Goal: Transaction & Acquisition: Purchase product/service

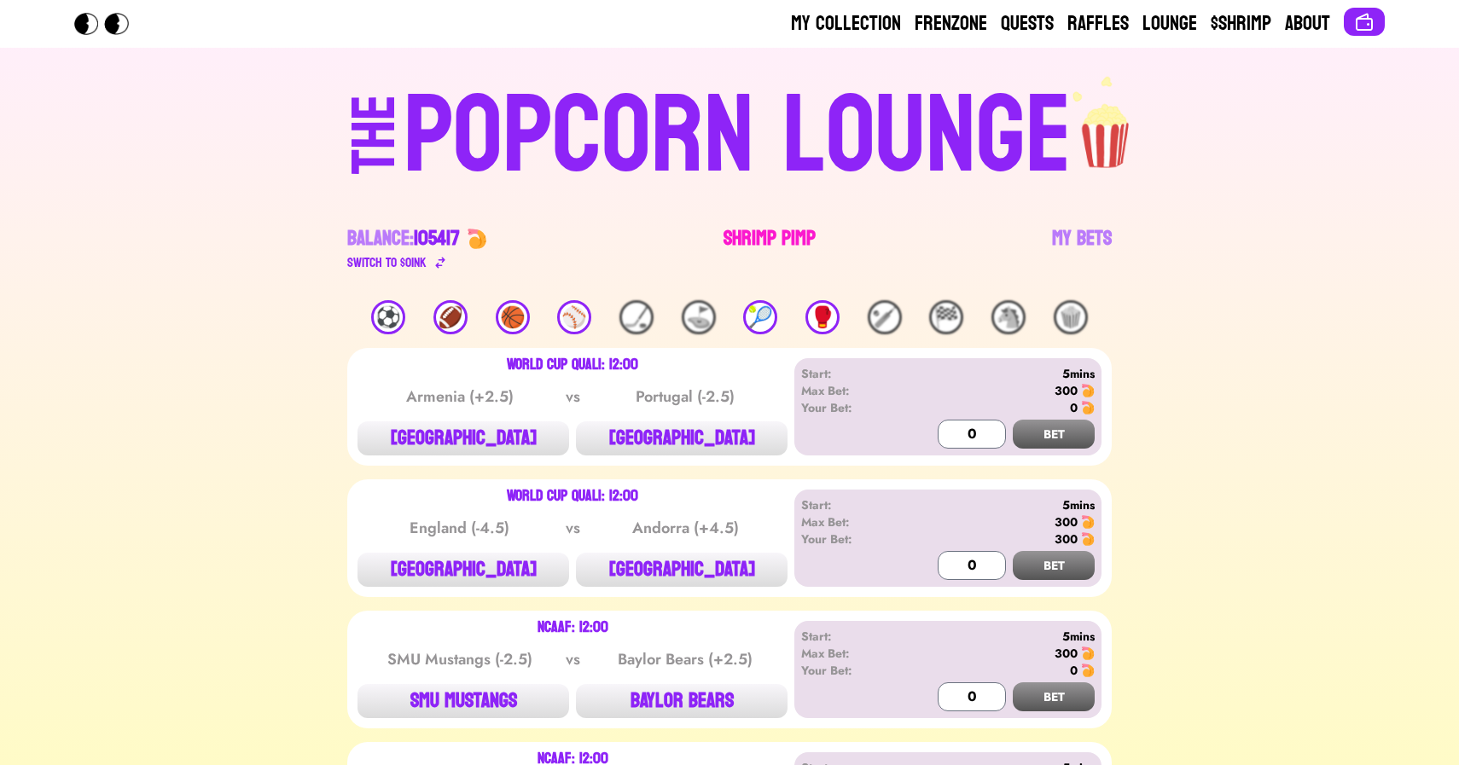
click at [761, 239] on link "Shrimp Pimp" at bounding box center [769, 249] width 92 height 48
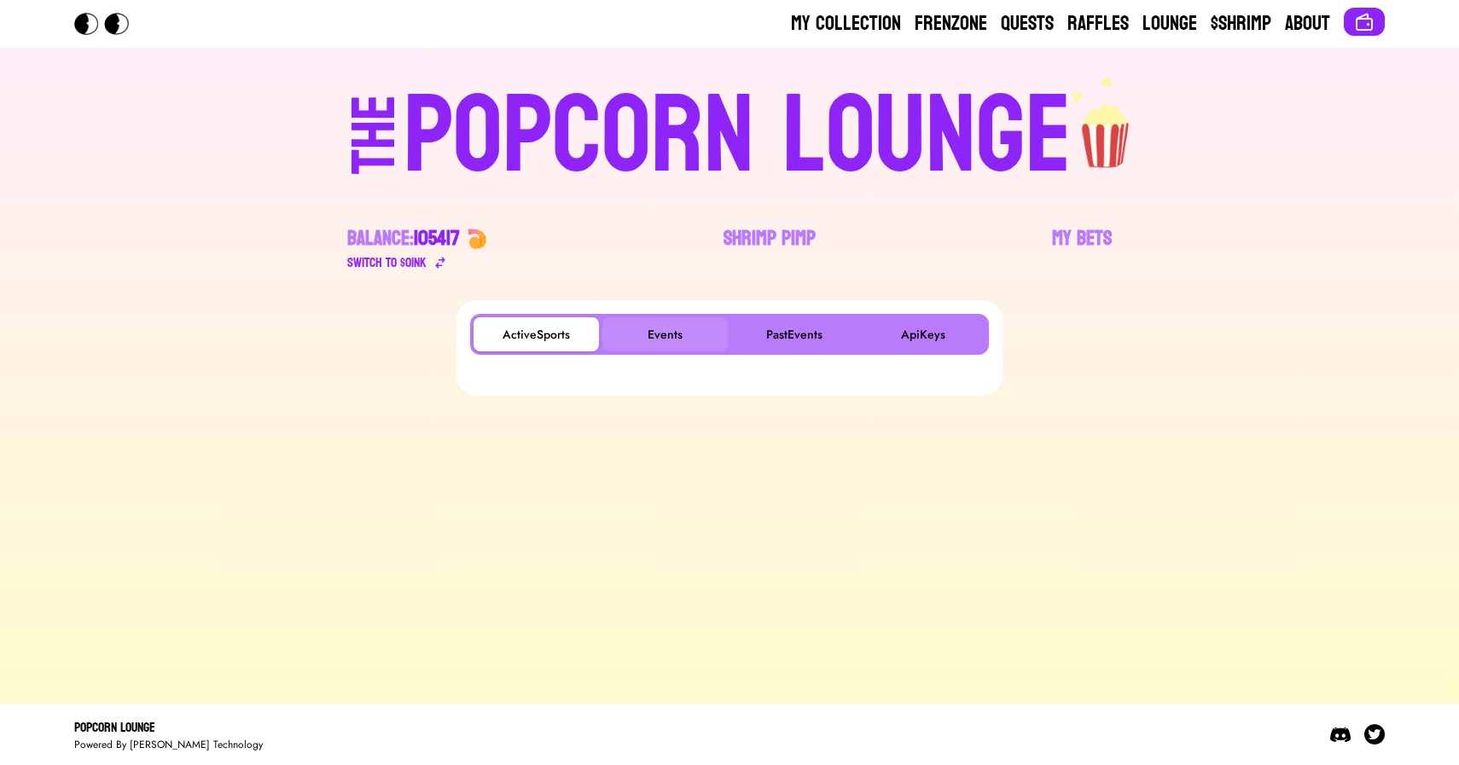
click at [659, 335] on button "Events" at bounding box center [664, 334] width 125 height 34
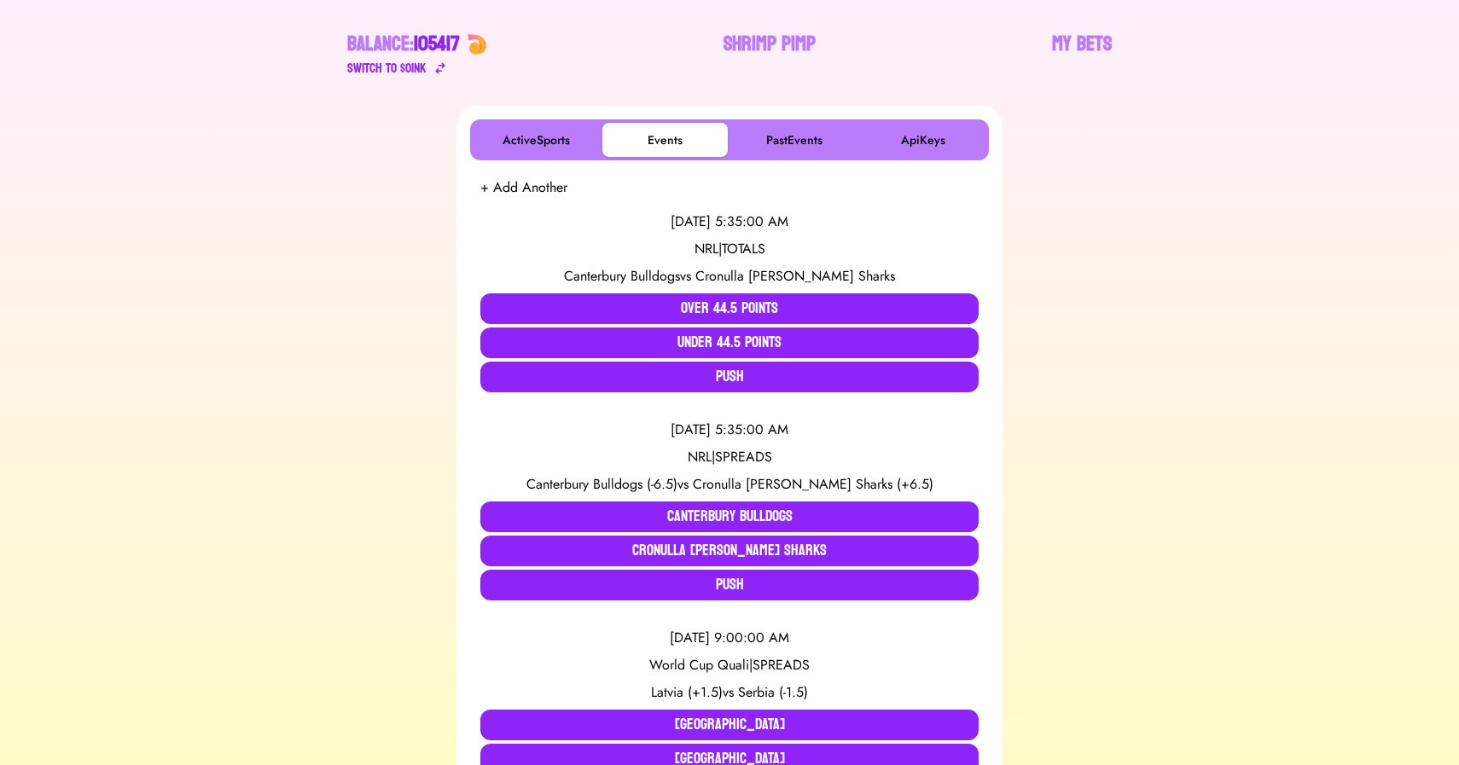
scroll to position [197, 0]
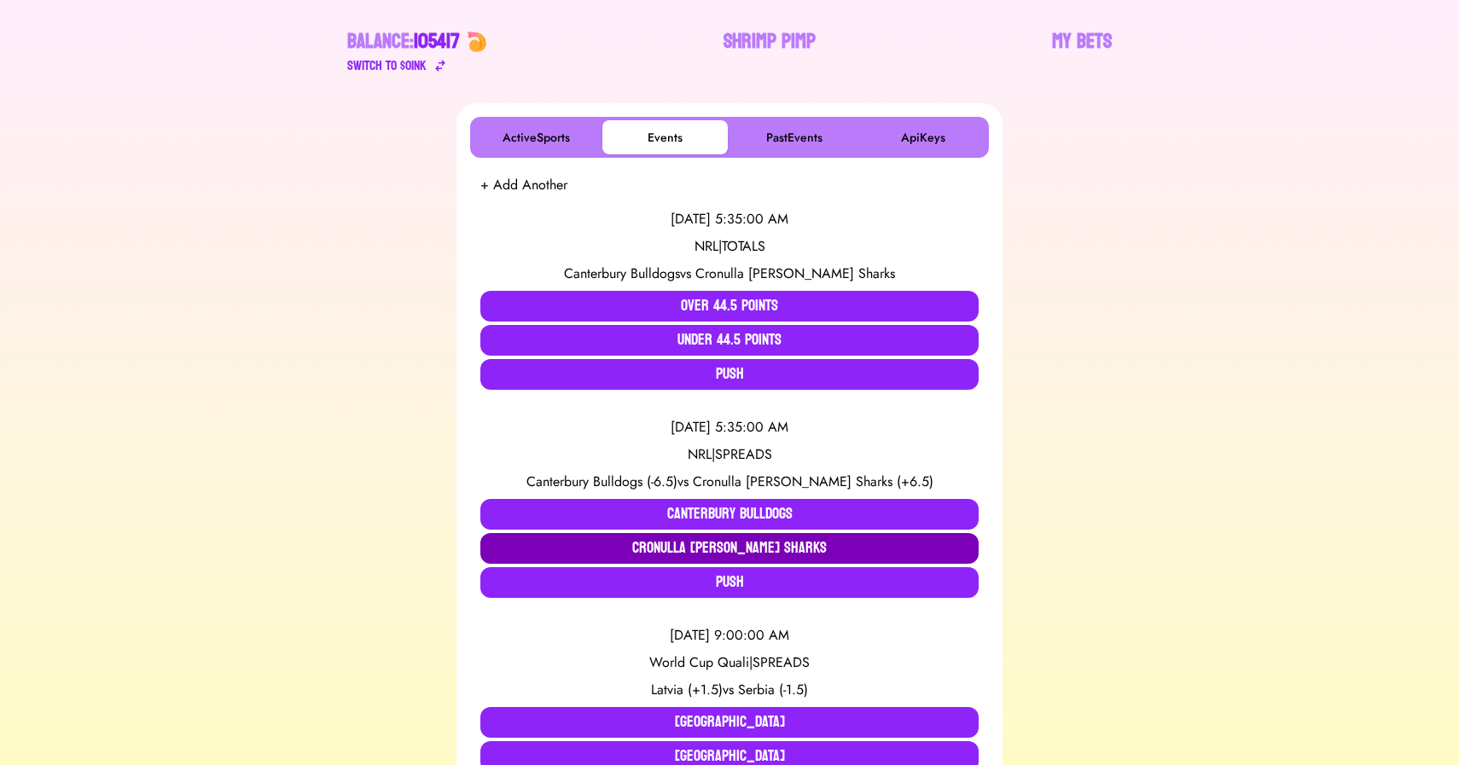
click at [738, 550] on button "Cronulla Sutherland Sharks" at bounding box center [729, 548] width 498 height 31
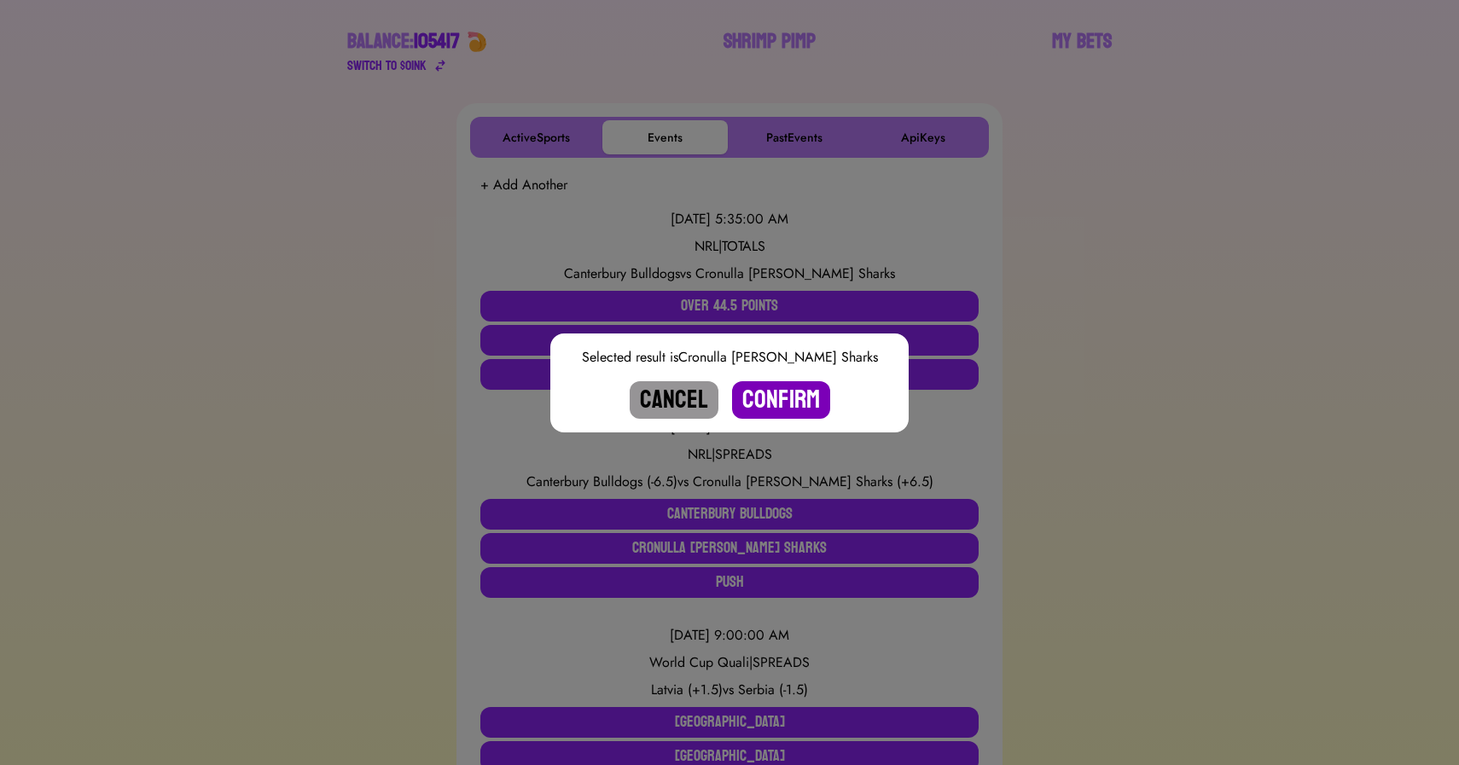
click at [779, 410] on button "Confirm" at bounding box center [781, 400] width 98 height 38
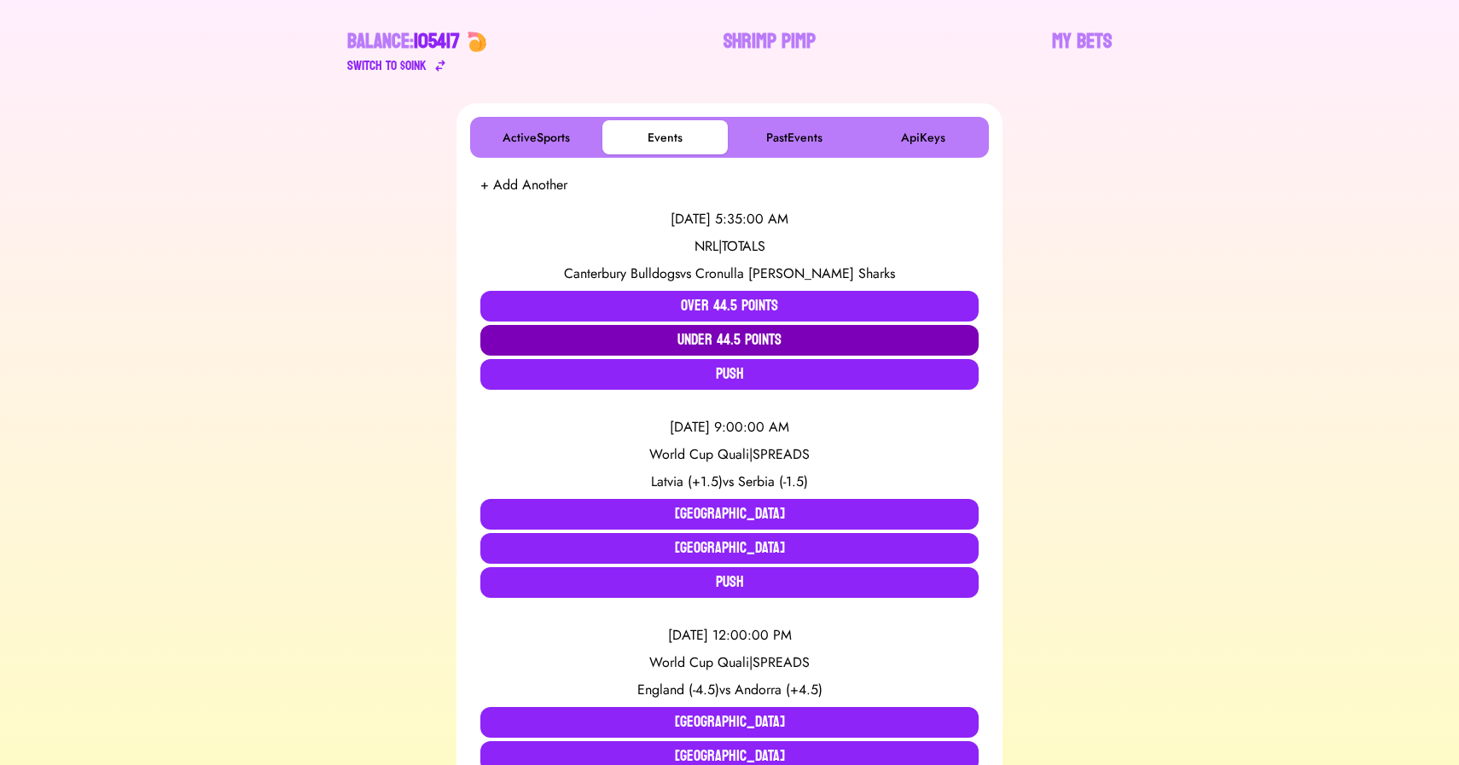
click at [753, 342] on button "Under 44.5 Points" at bounding box center [729, 340] width 498 height 31
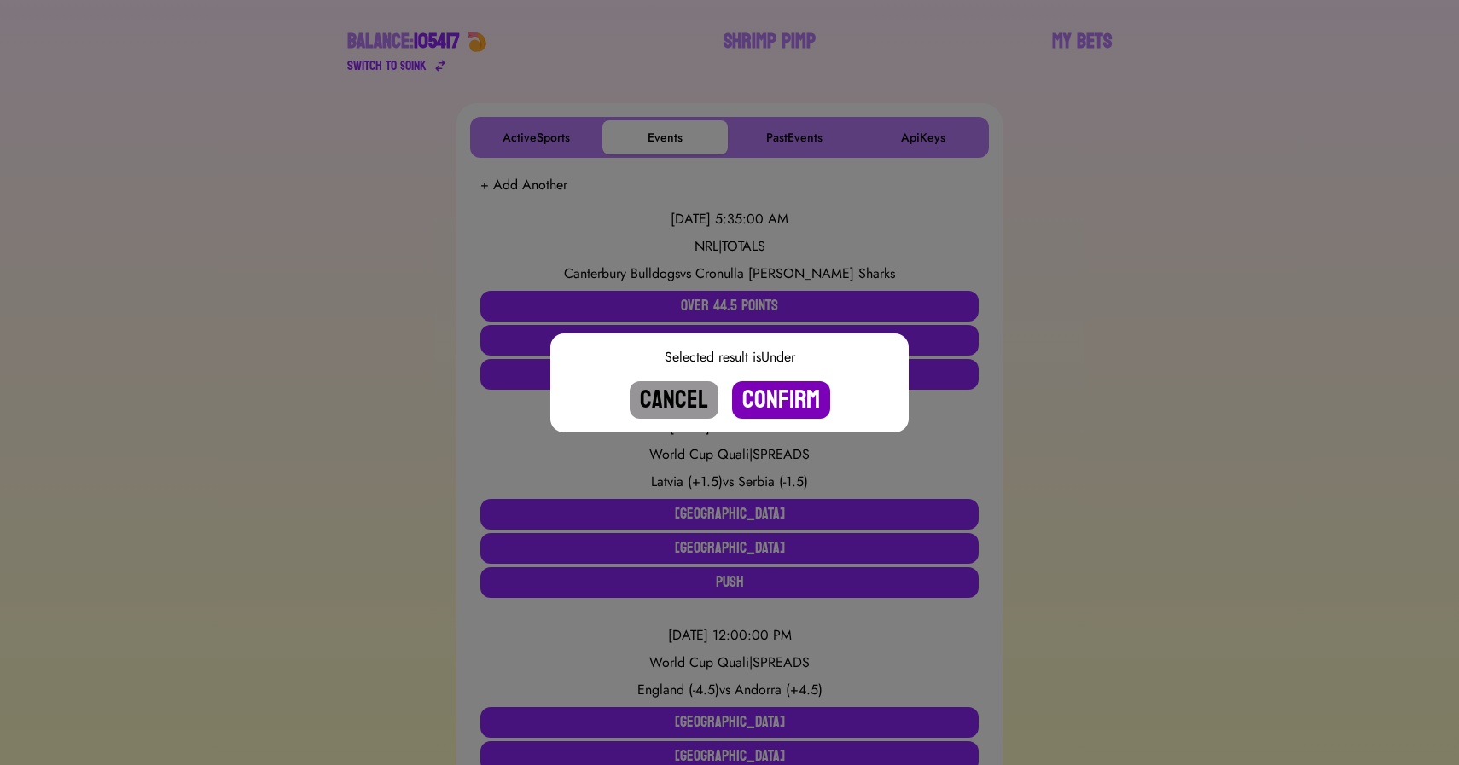
click at [776, 389] on button "Confirm" at bounding box center [781, 400] width 98 height 38
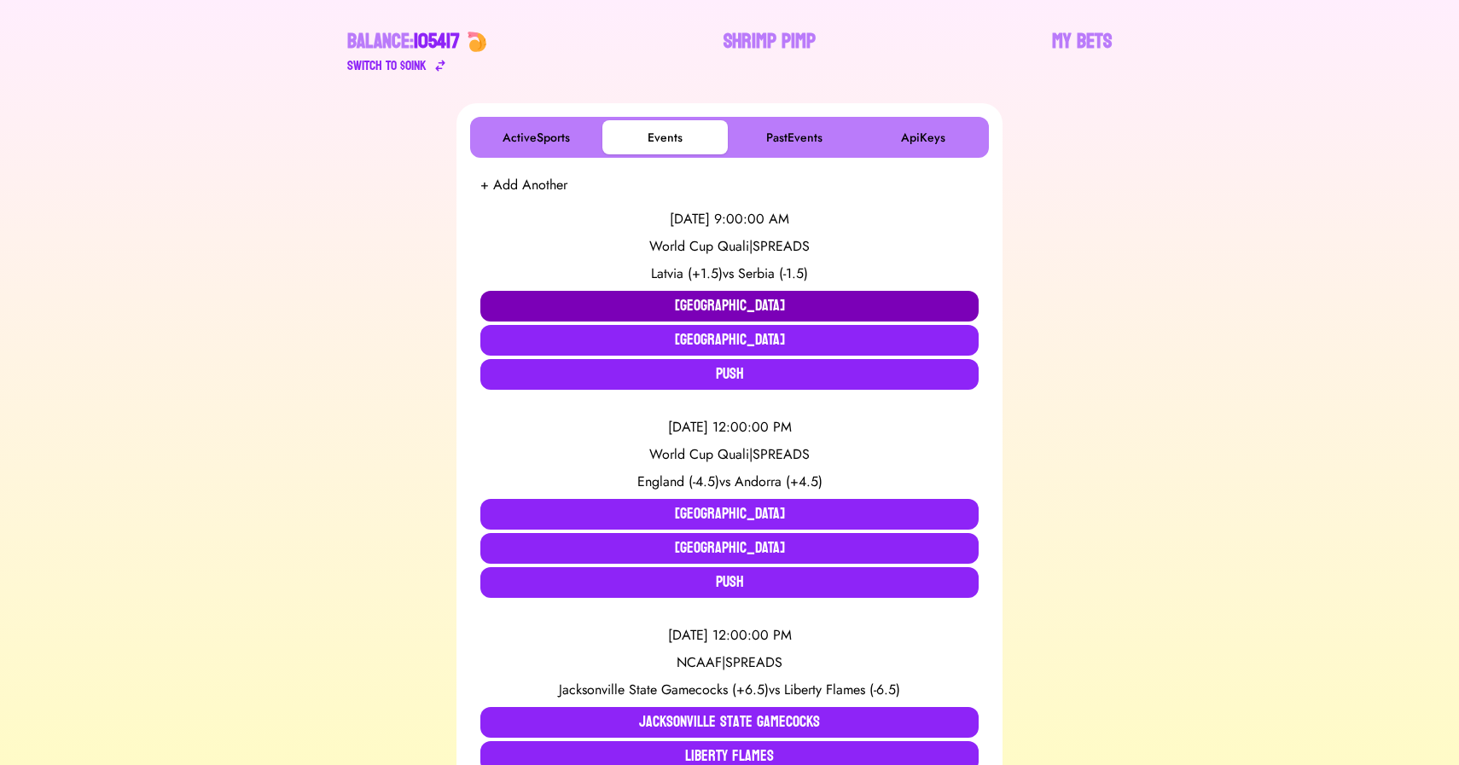
click at [641, 291] on button "Latvia" at bounding box center [729, 306] width 498 height 31
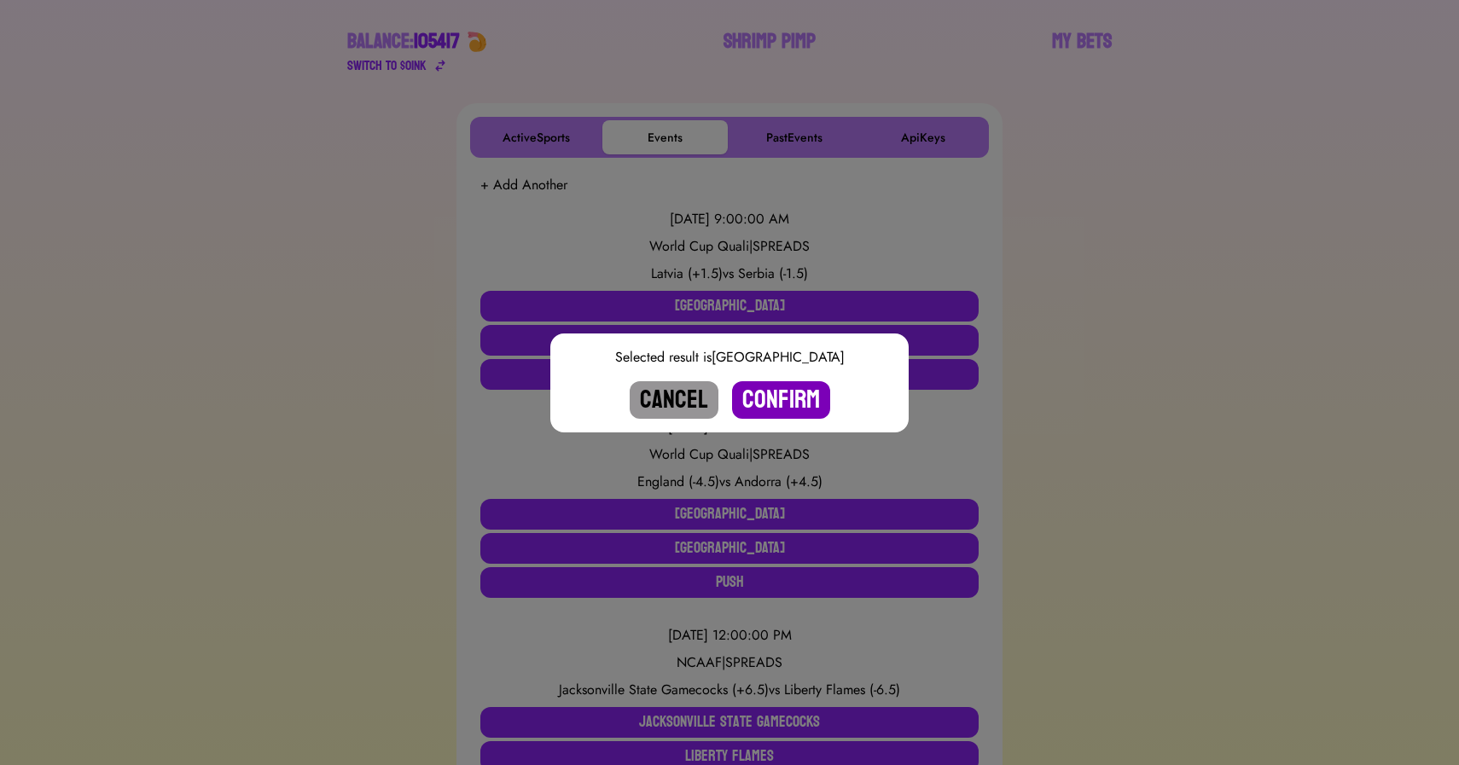
click at [790, 401] on button "Confirm" at bounding box center [781, 400] width 98 height 38
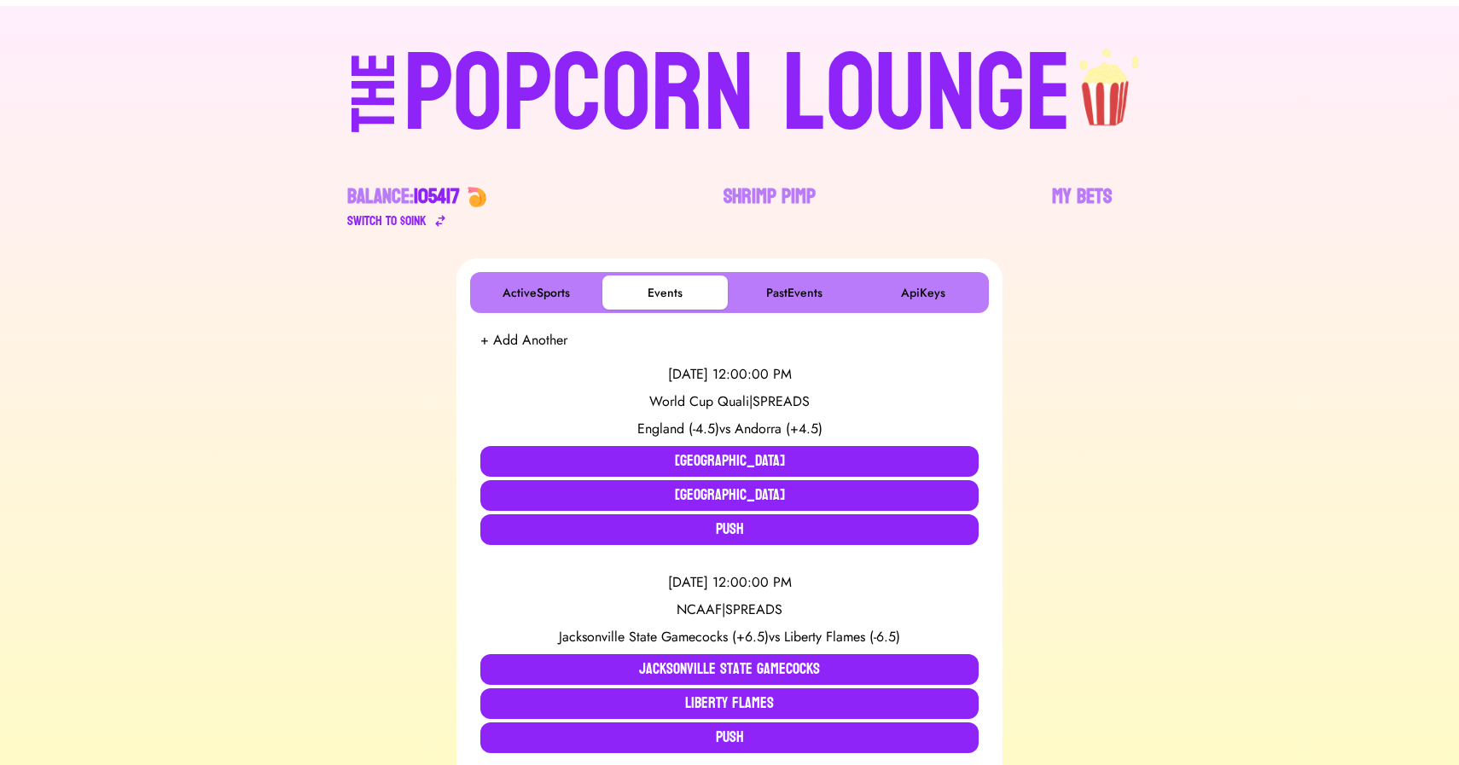
scroll to position [0, 0]
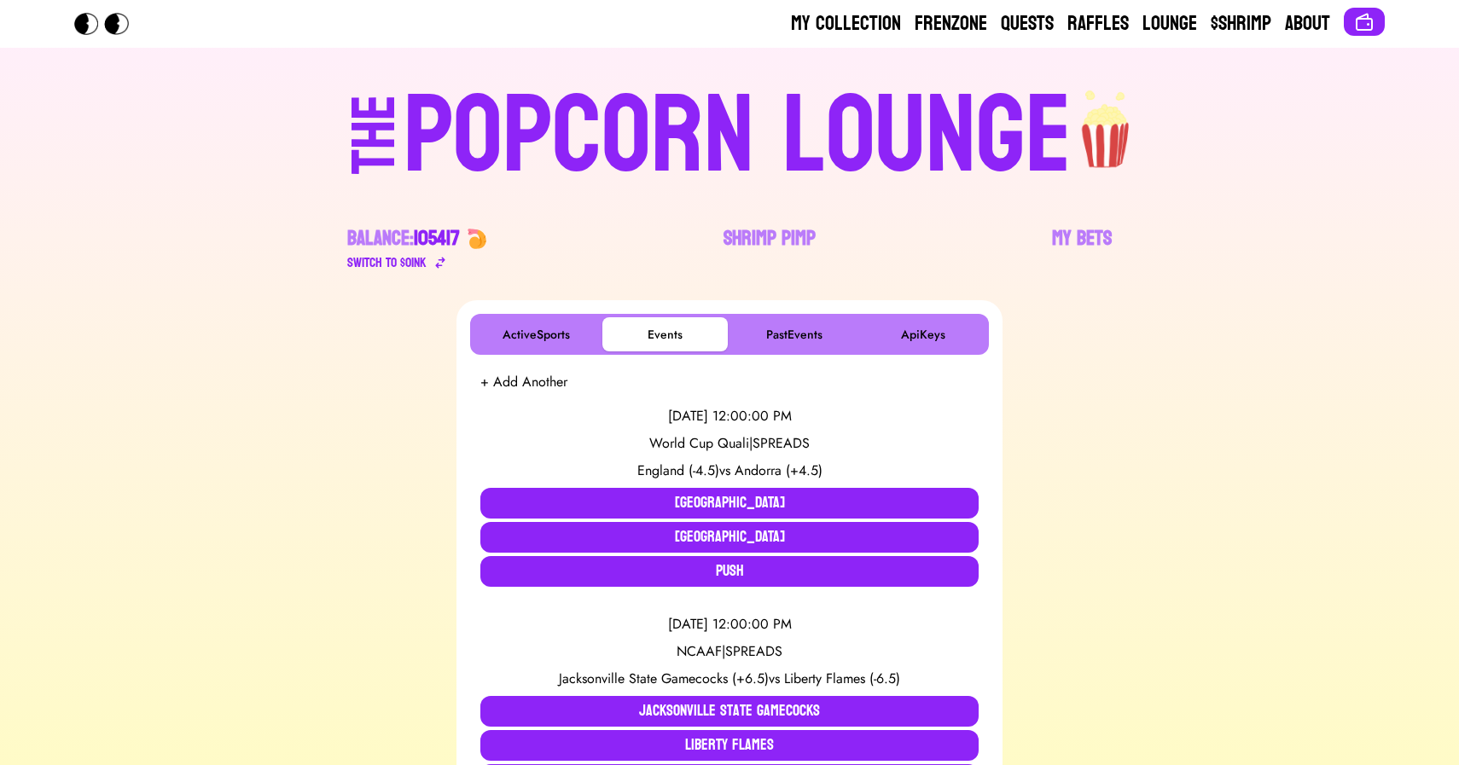
click at [709, 107] on div "POPCORN LOUNGE" at bounding box center [737, 136] width 668 height 109
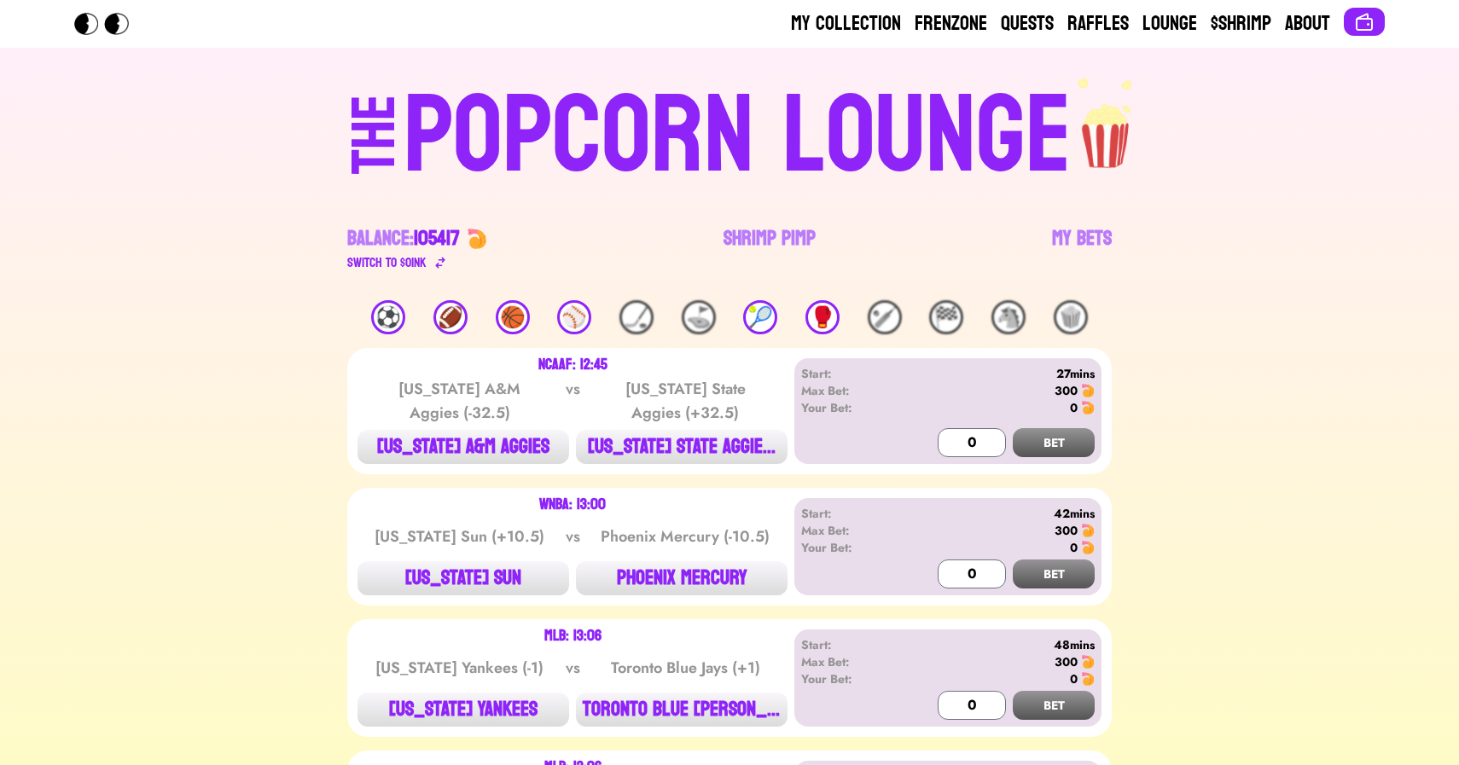
click at [503, 318] on div "🏀" at bounding box center [513, 317] width 34 height 34
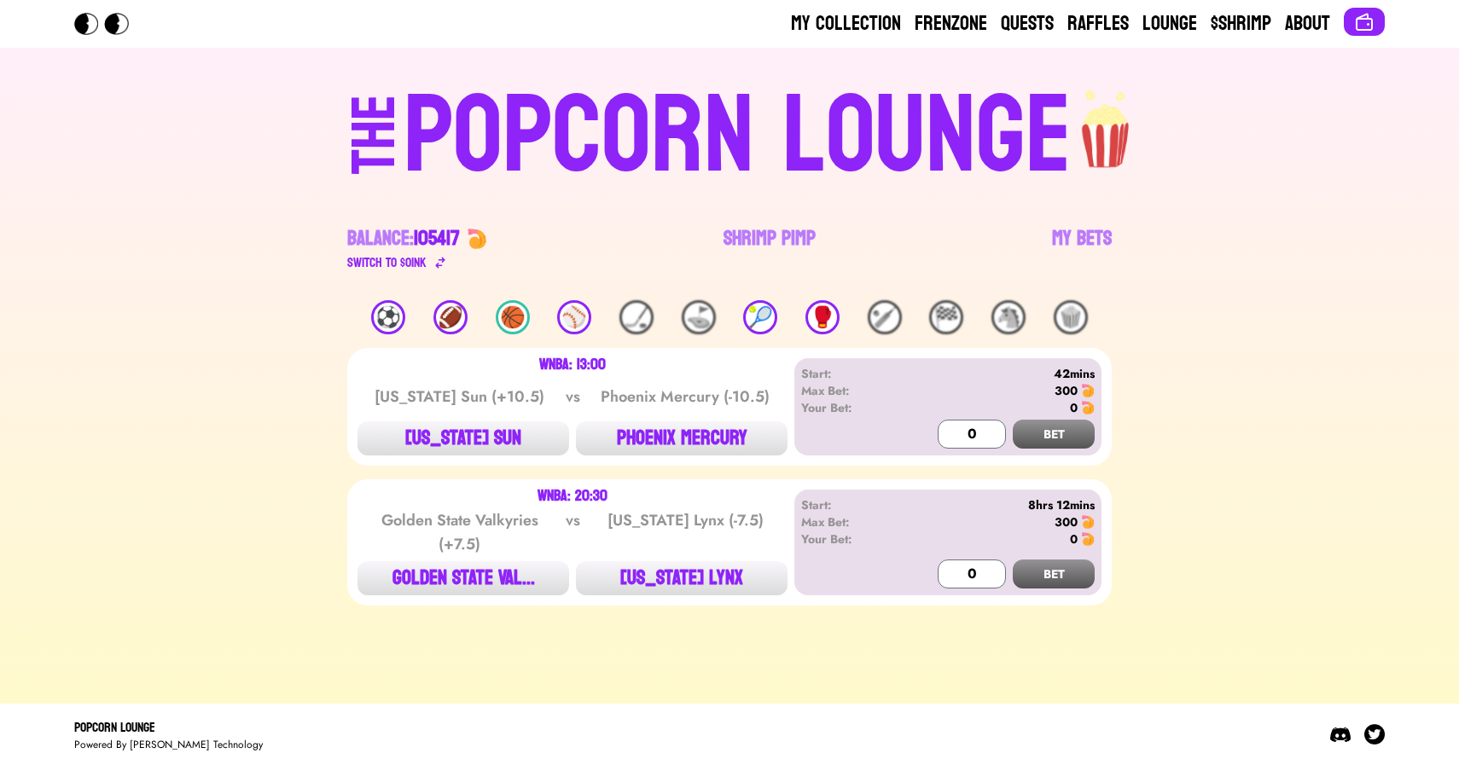
click at [464, 324] on div "🏈" at bounding box center [450, 317] width 34 height 34
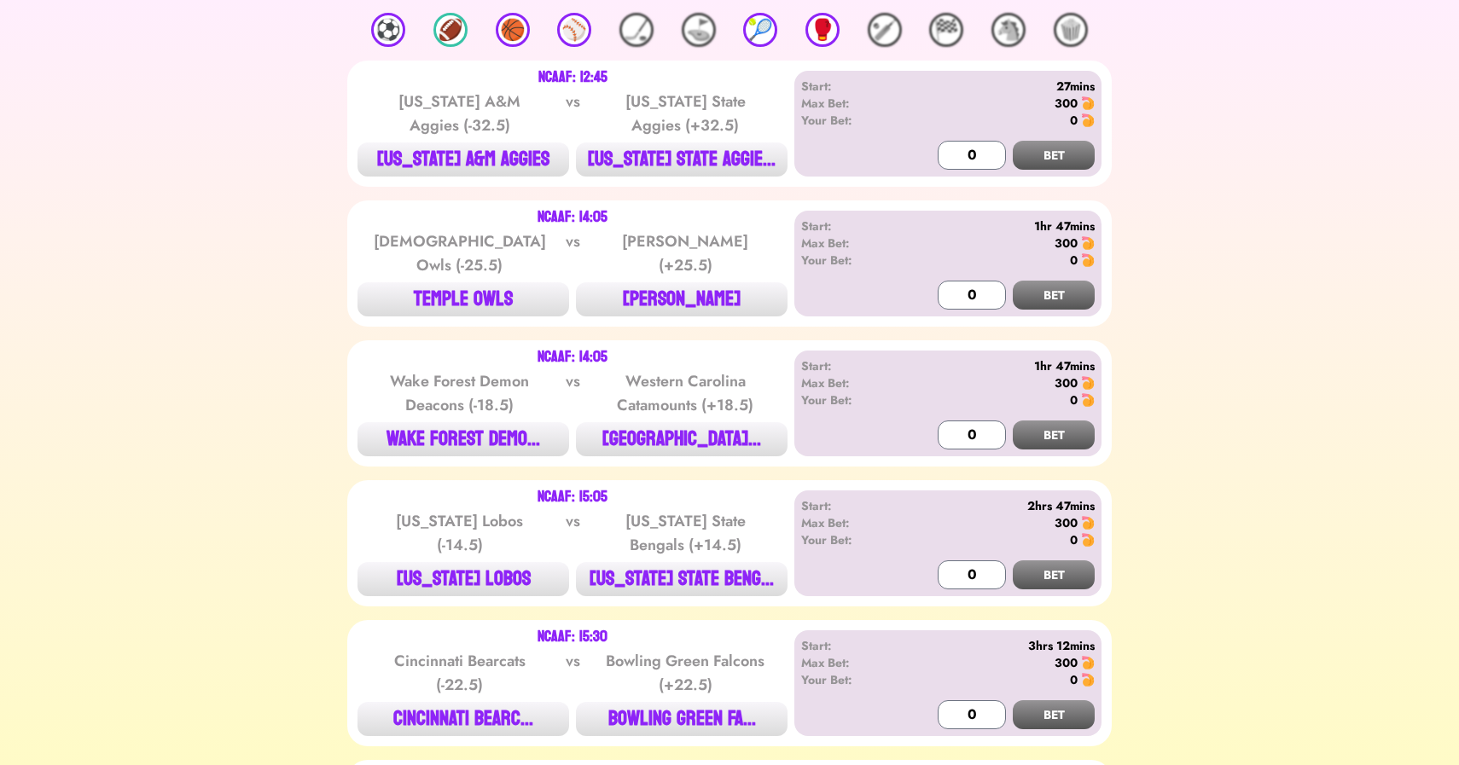
scroll to position [288, 0]
click at [438, 154] on button "[US_STATE] A&M AGGIES" at bounding box center [463, 159] width 212 height 34
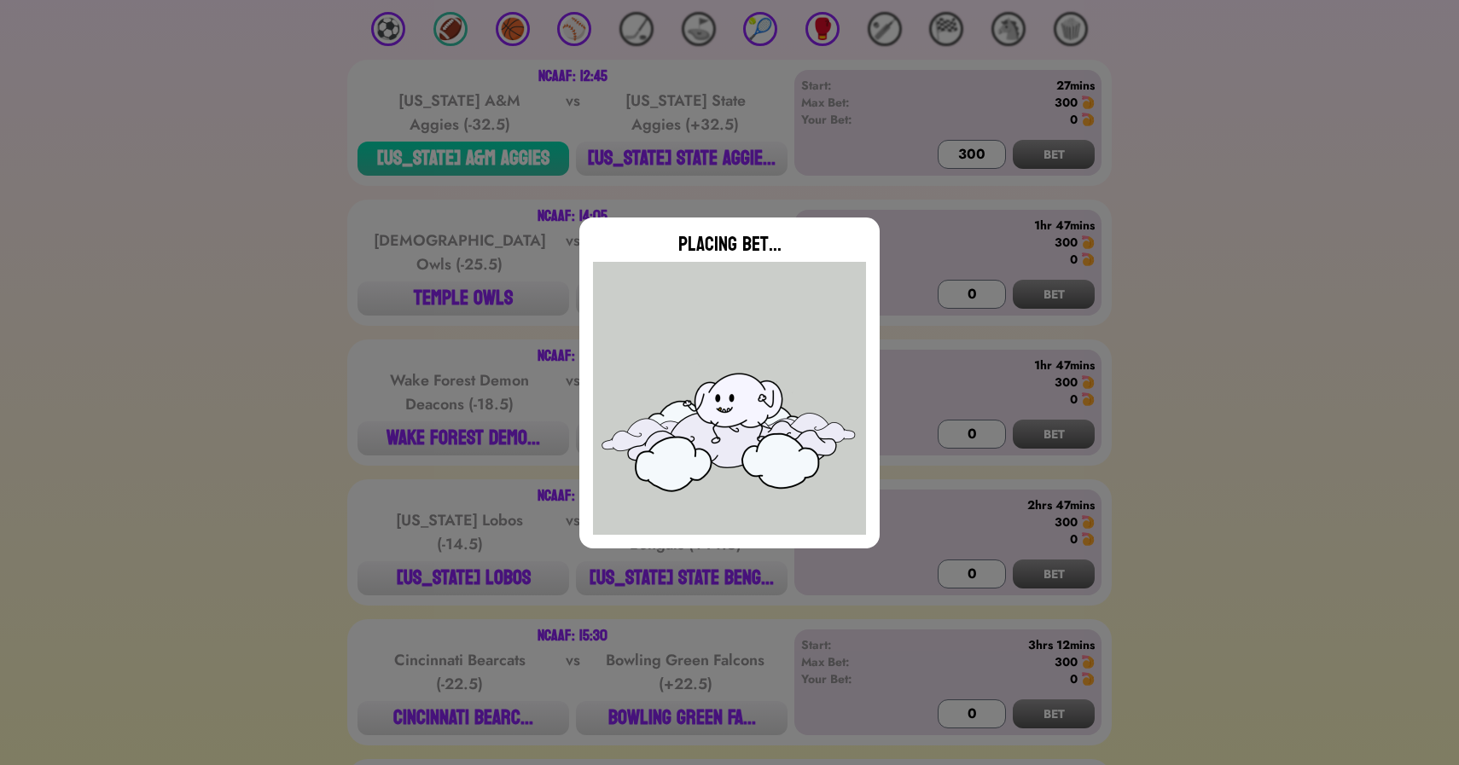
type input "0"
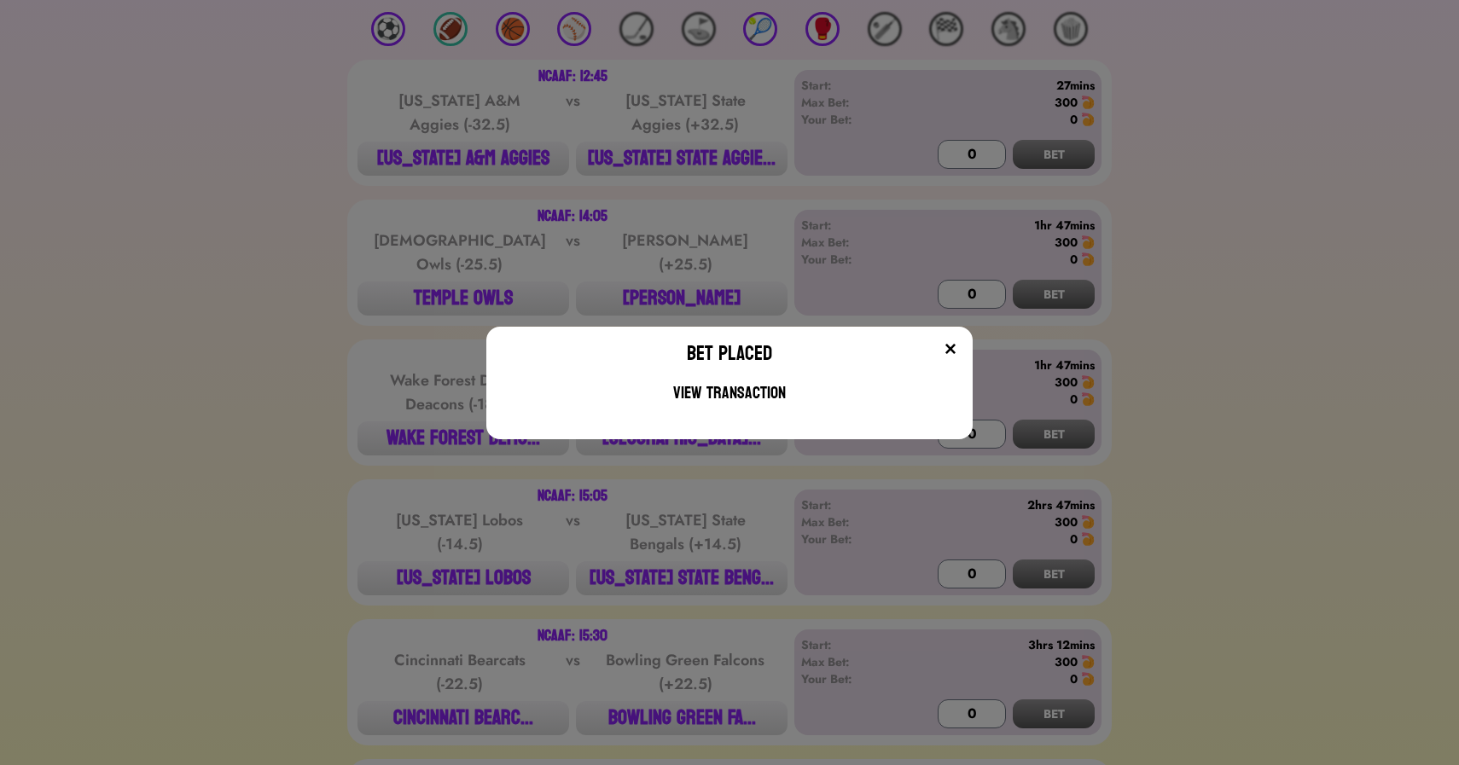
click at [281, 307] on div "Bet Placed View Transaction" at bounding box center [729, 382] width 1459 height 765
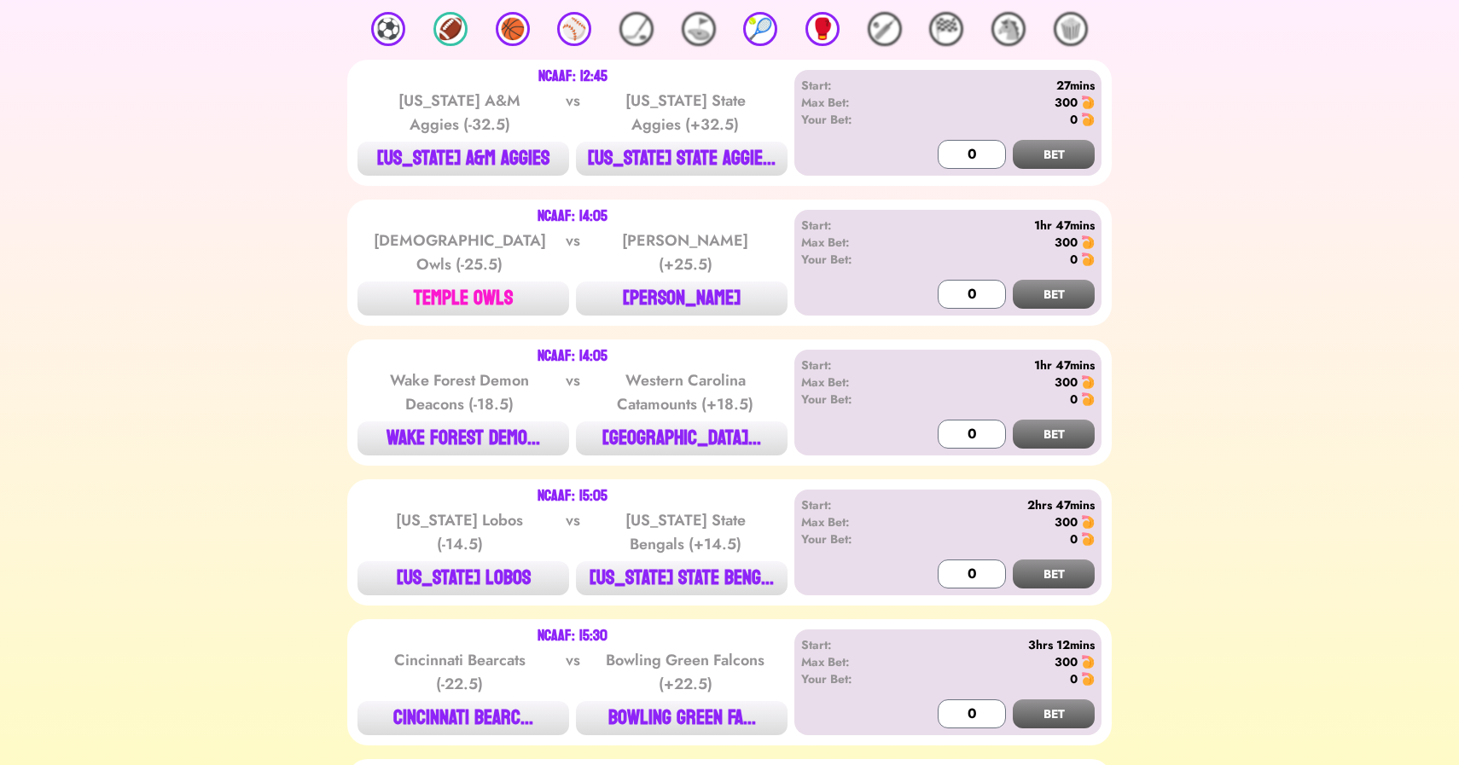
click at [462, 283] on button "TEMPLE OWLS" at bounding box center [463, 299] width 212 height 34
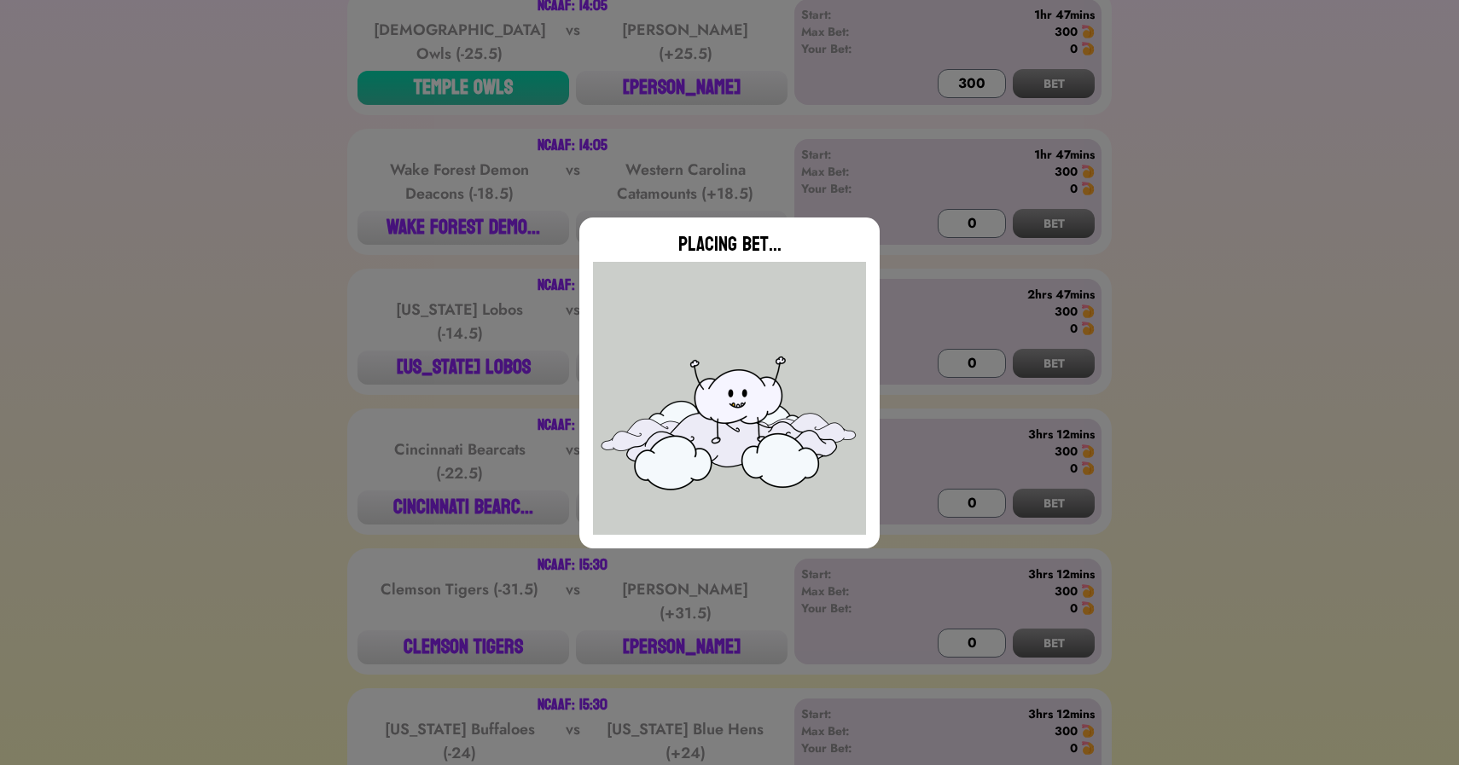
type input "0"
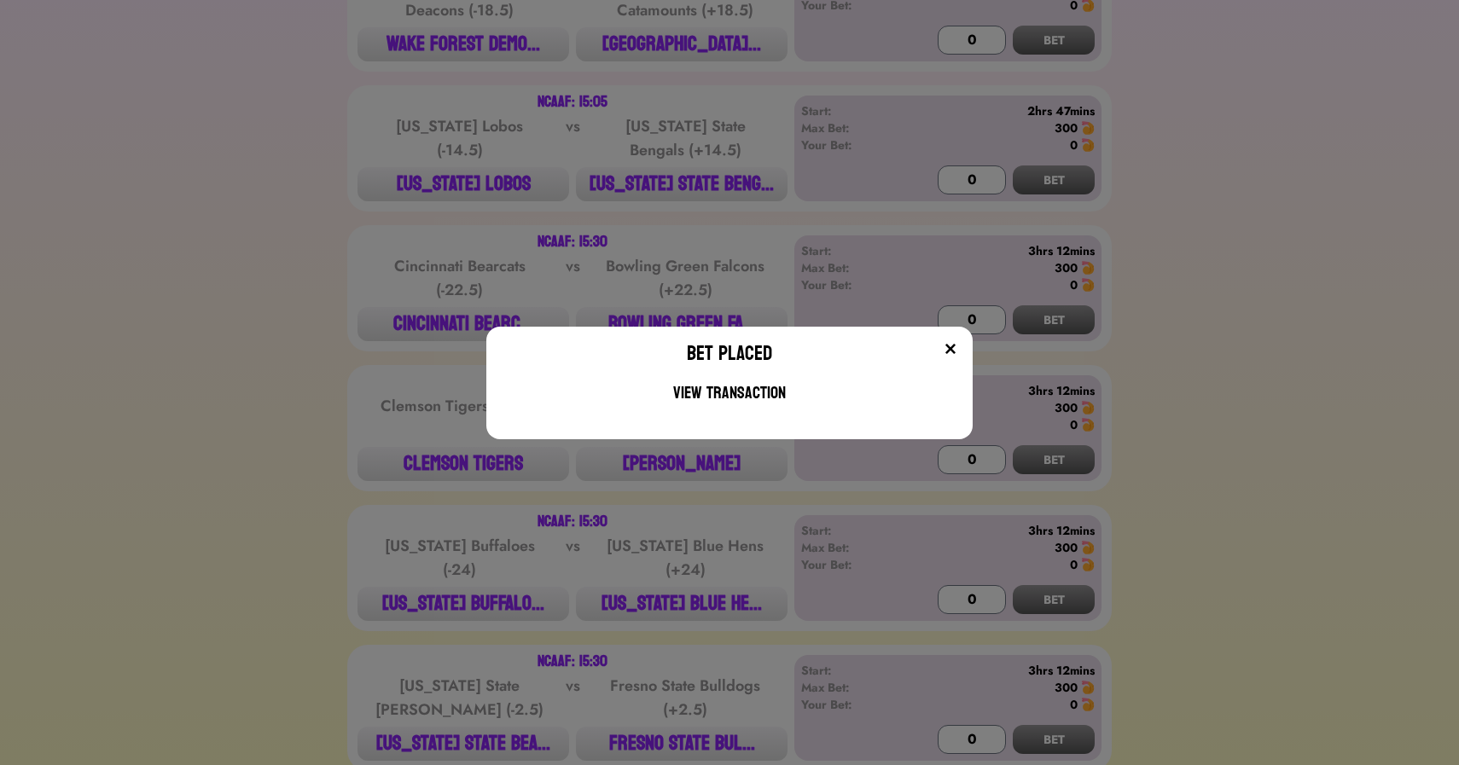
scroll to position [702, 0]
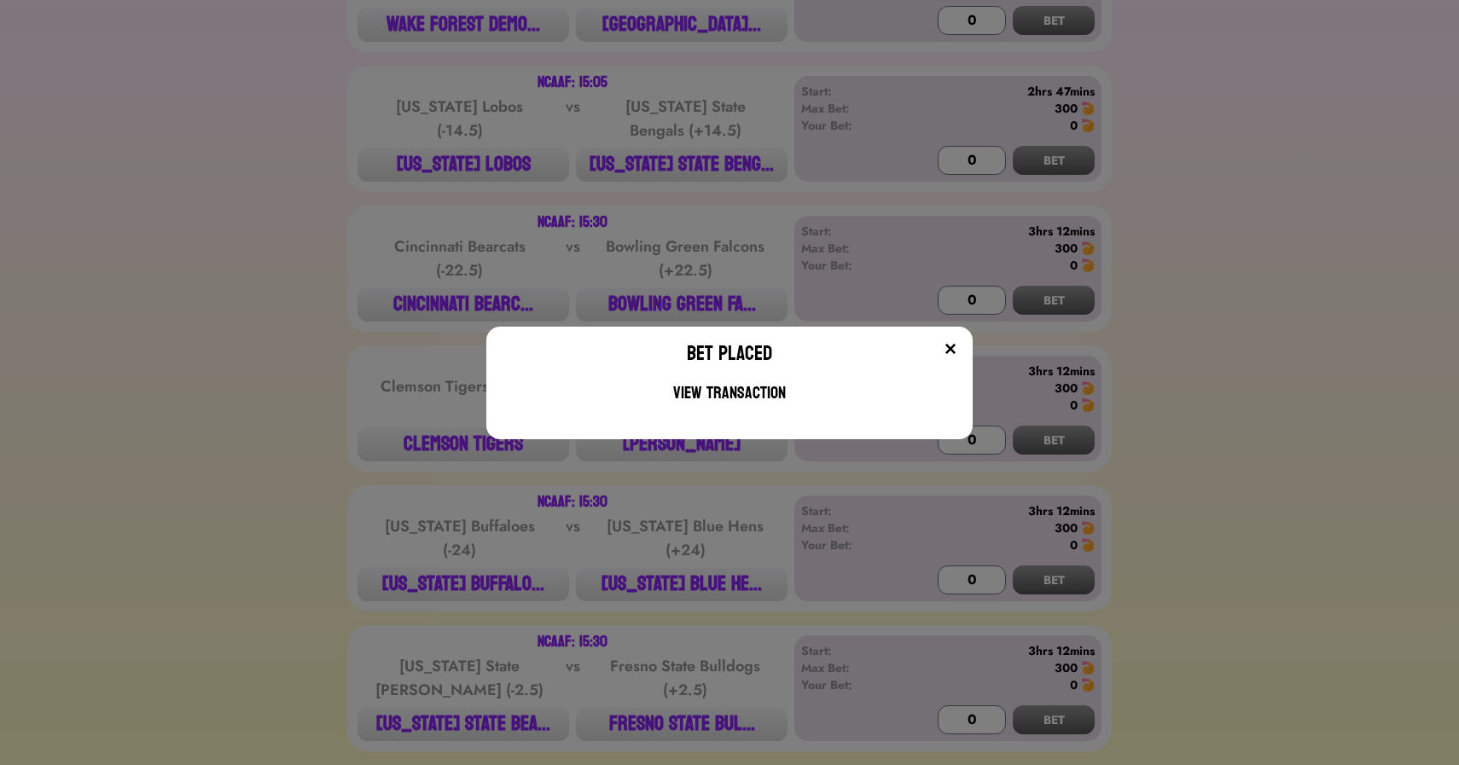
click at [248, 322] on div "Bet Placed View Transaction" at bounding box center [729, 382] width 1459 height 765
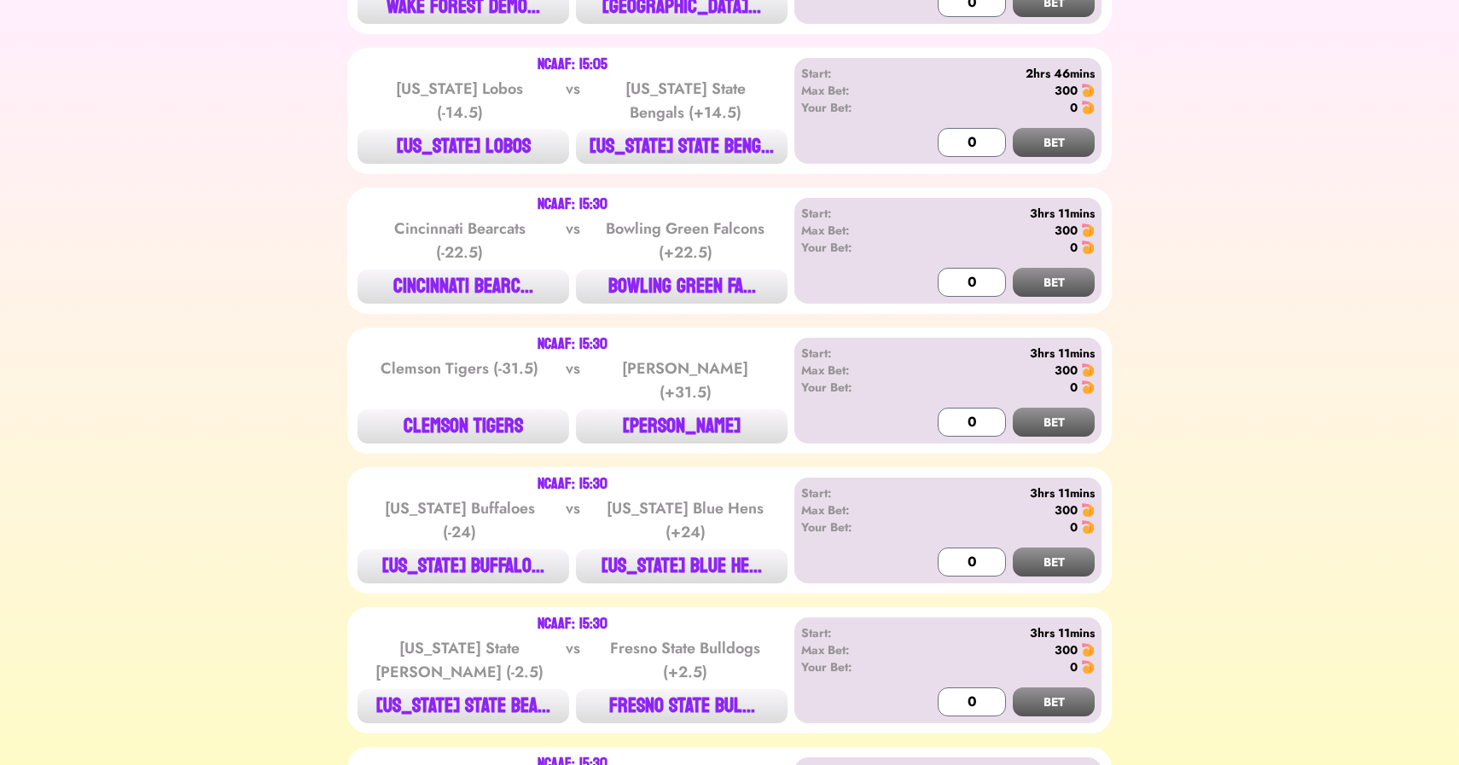
scroll to position [722, 0]
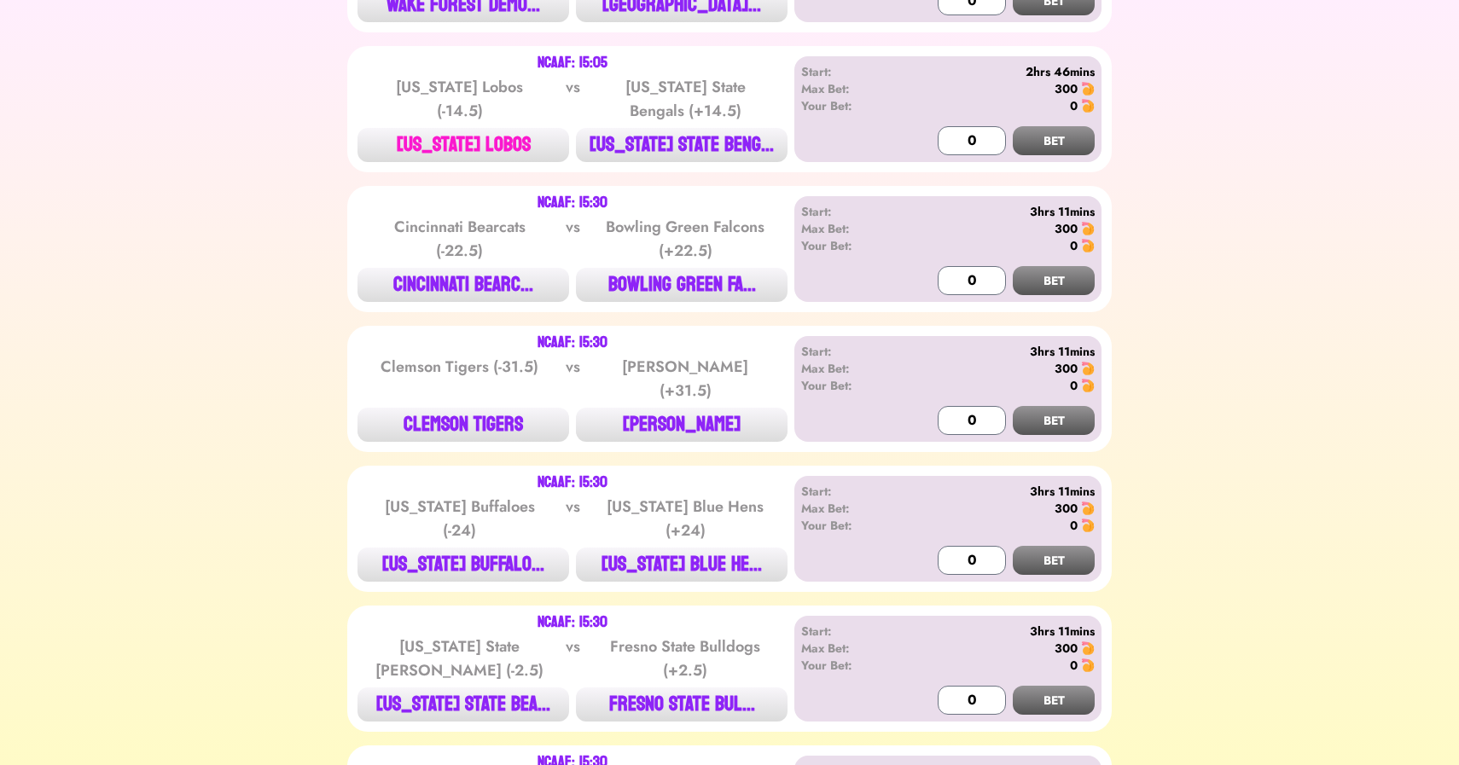
click at [435, 142] on button "[US_STATE] LOBOS" at bounding box center [463, 145] width 212 height 34
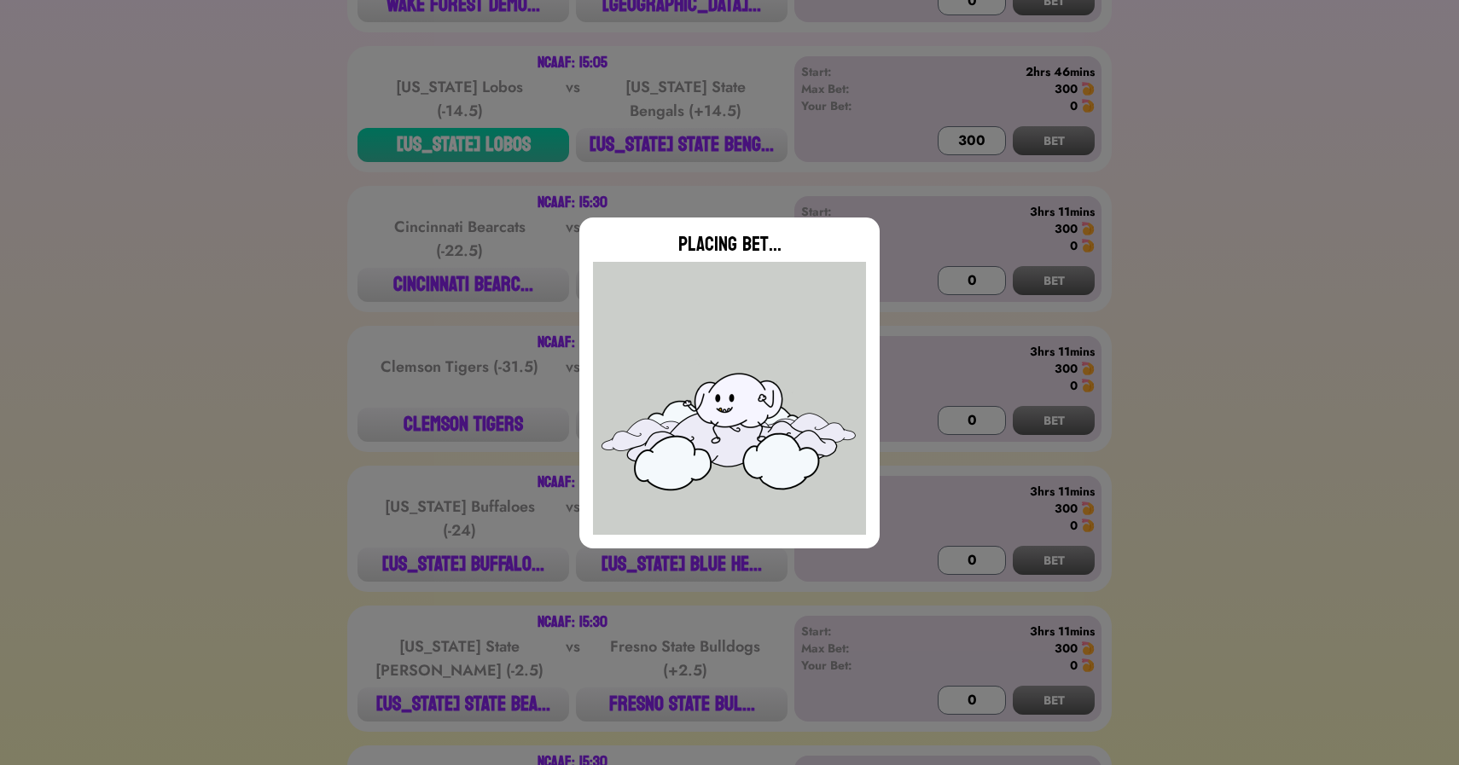
type input "0"
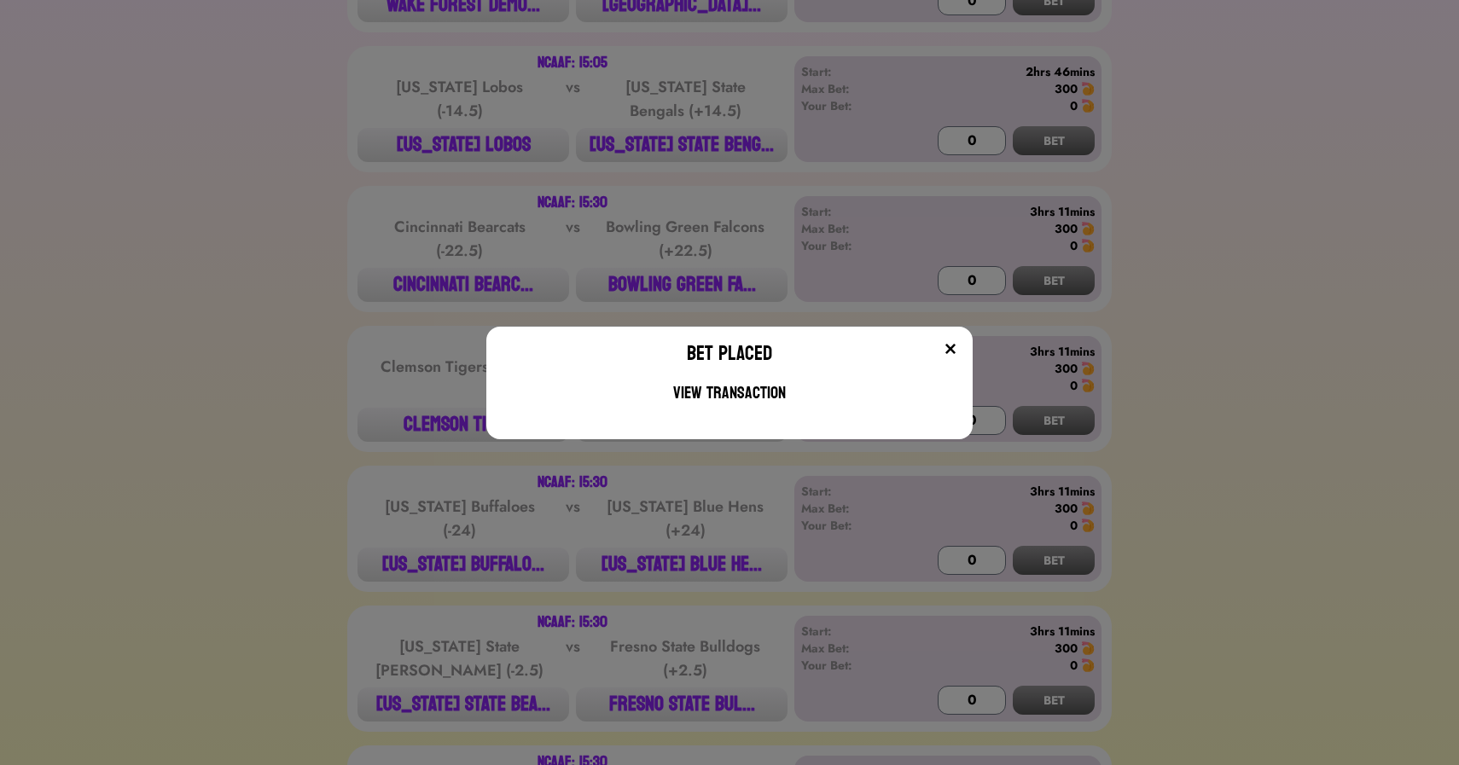
click at [235, 331] on div "Bet Placed View Transaction" at bounding box center [729, 382] width 1459 height 765
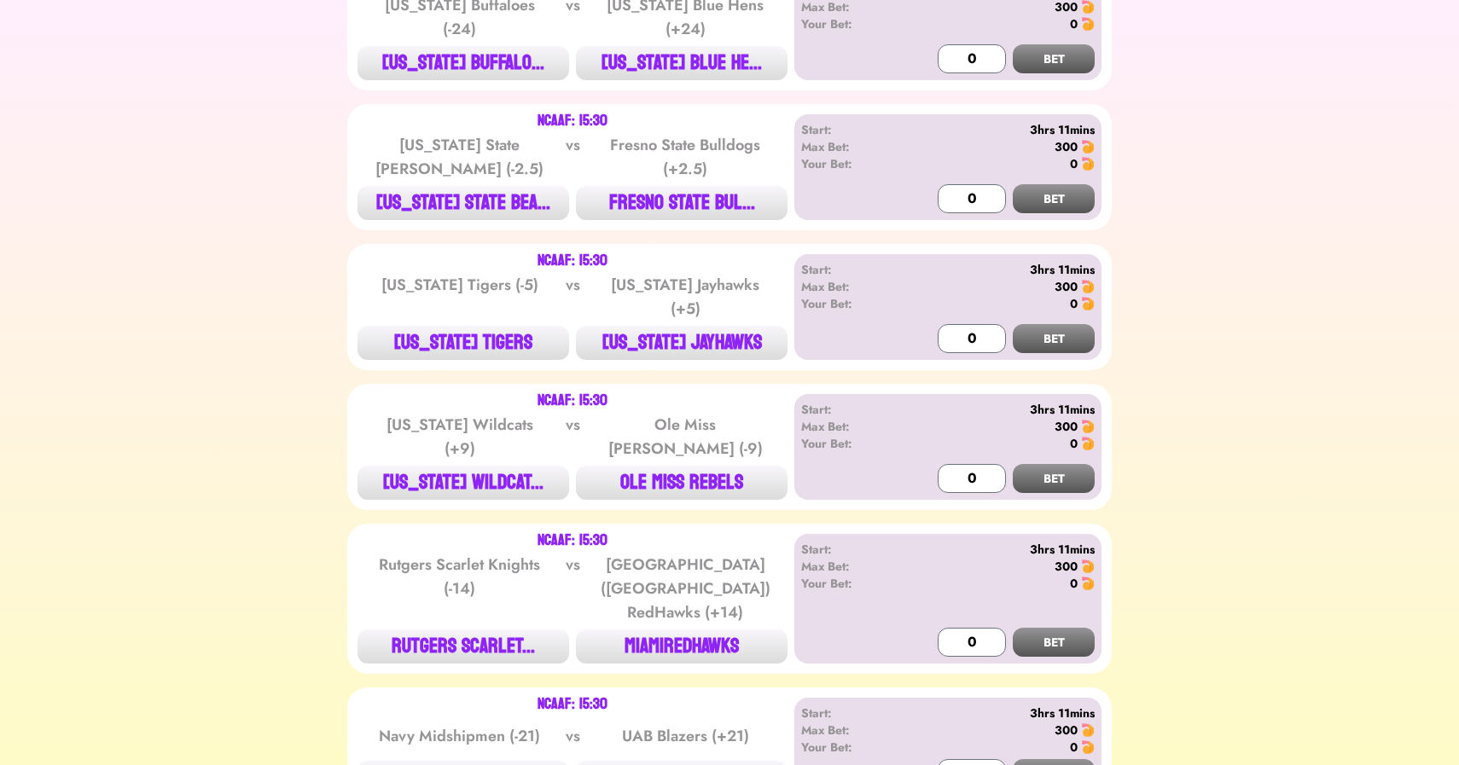
scroll to position [1228, 0]
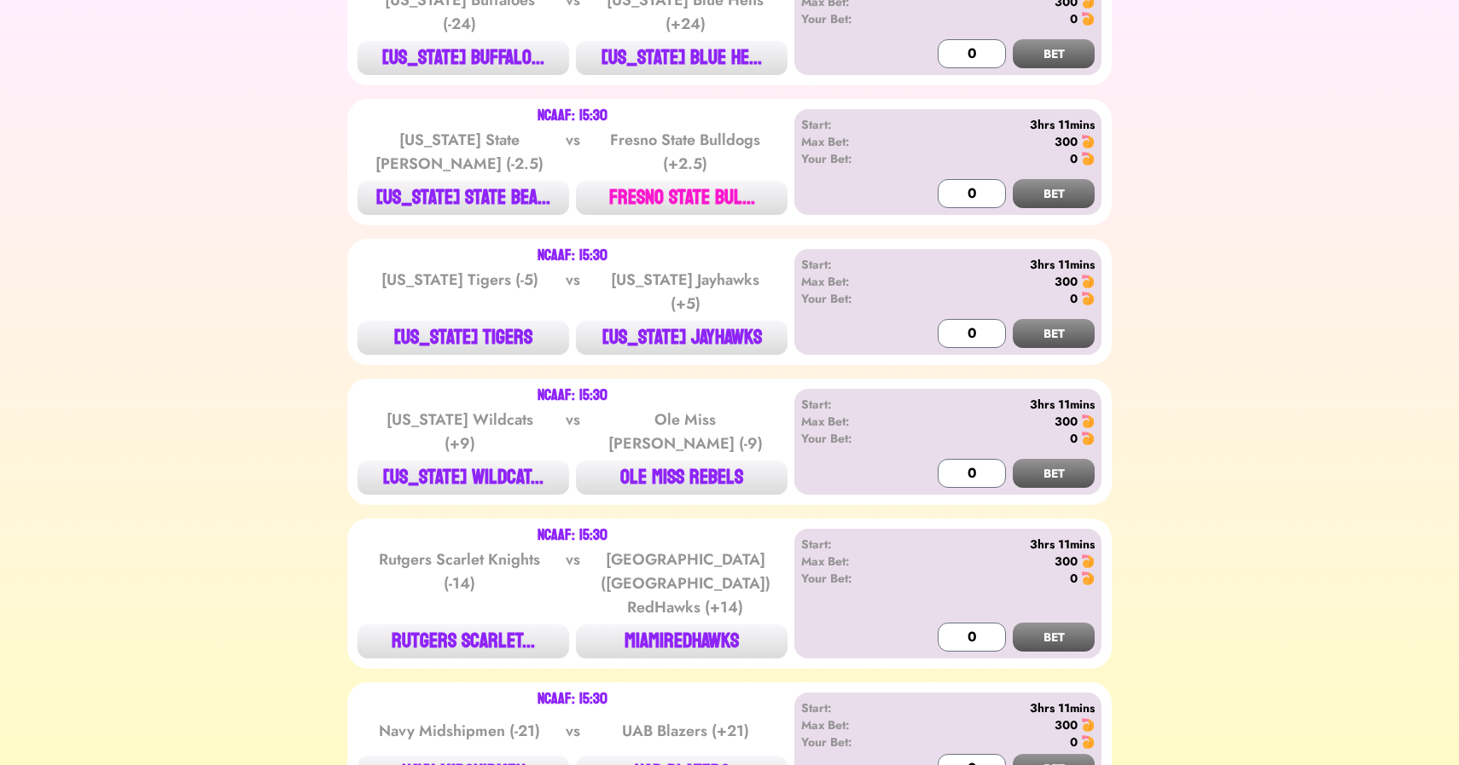
click at [669, 191] on button "FRESNO STATE BUL..." at bounding box center [682, 198] width 212 height 34
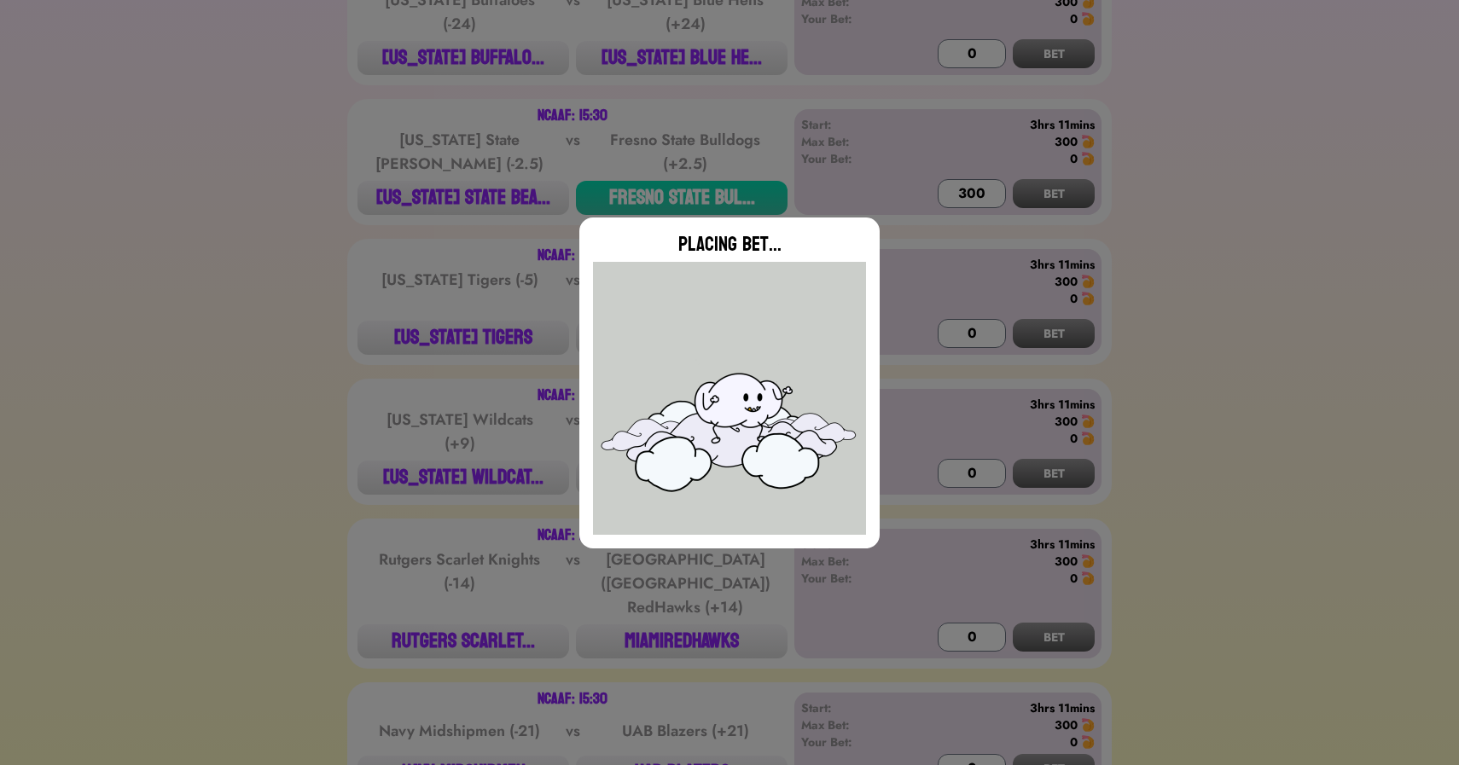
type input "0"
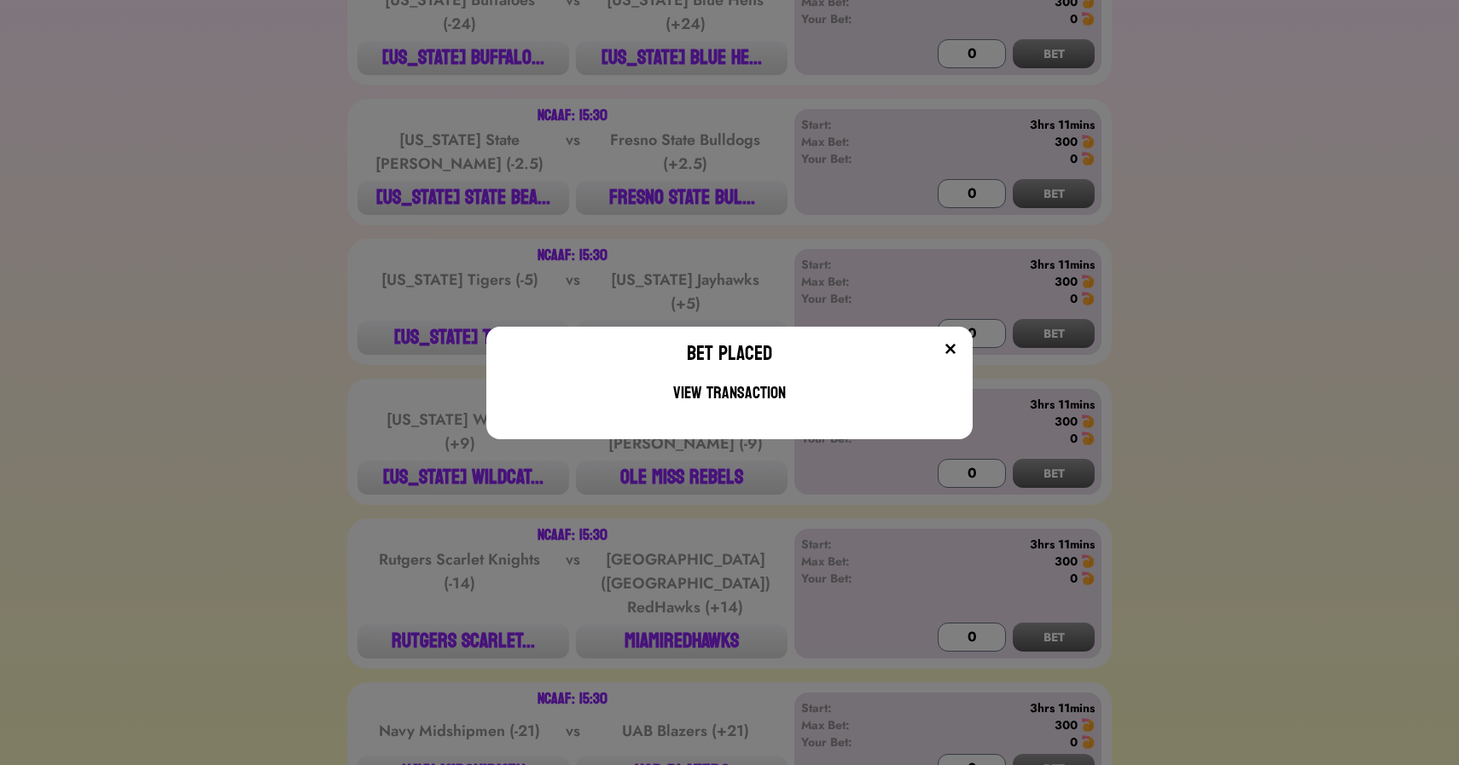
click at [278, 290] on div "Bet Placed View Transaction" at bounding box center [729, 382] width 1459 height 765
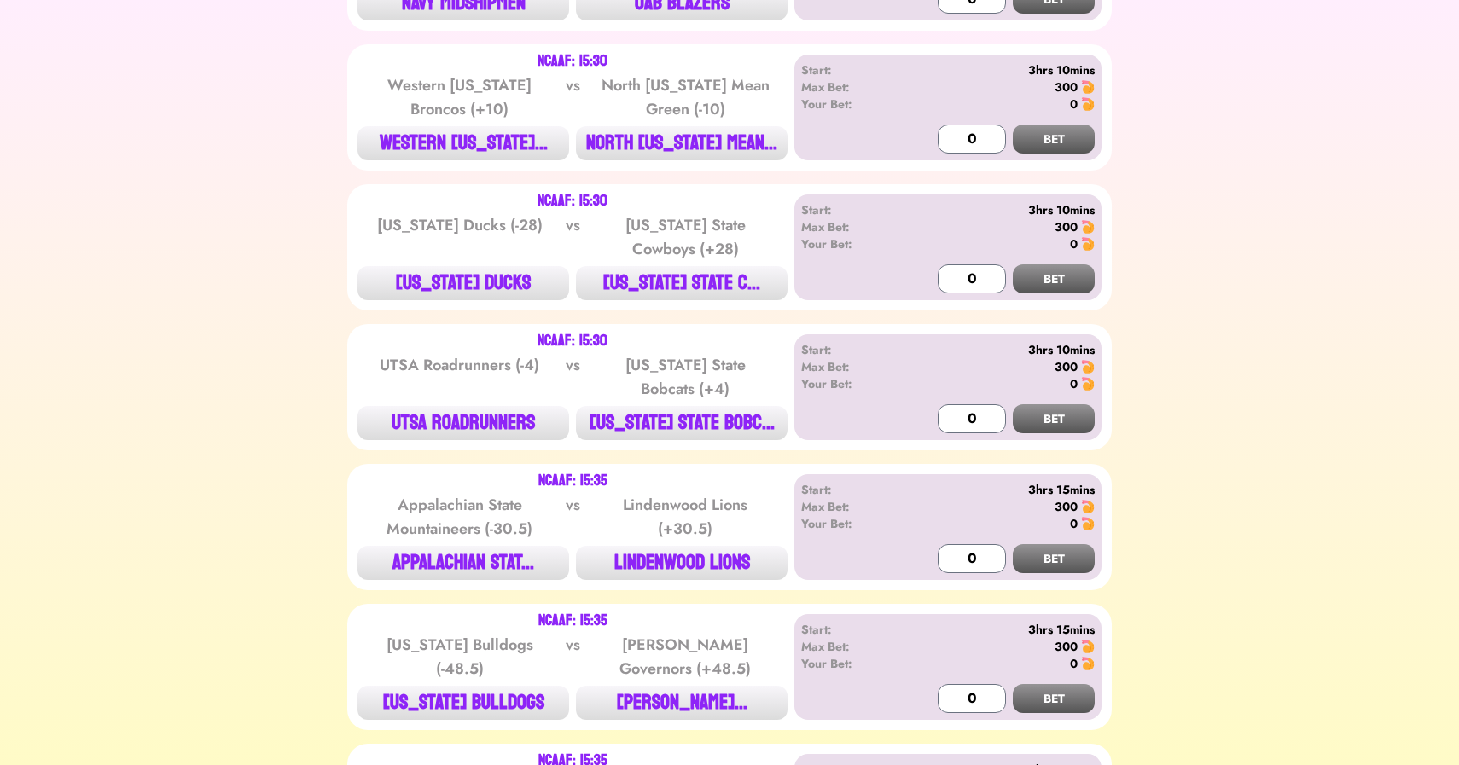
scroll to position [1983, 0]
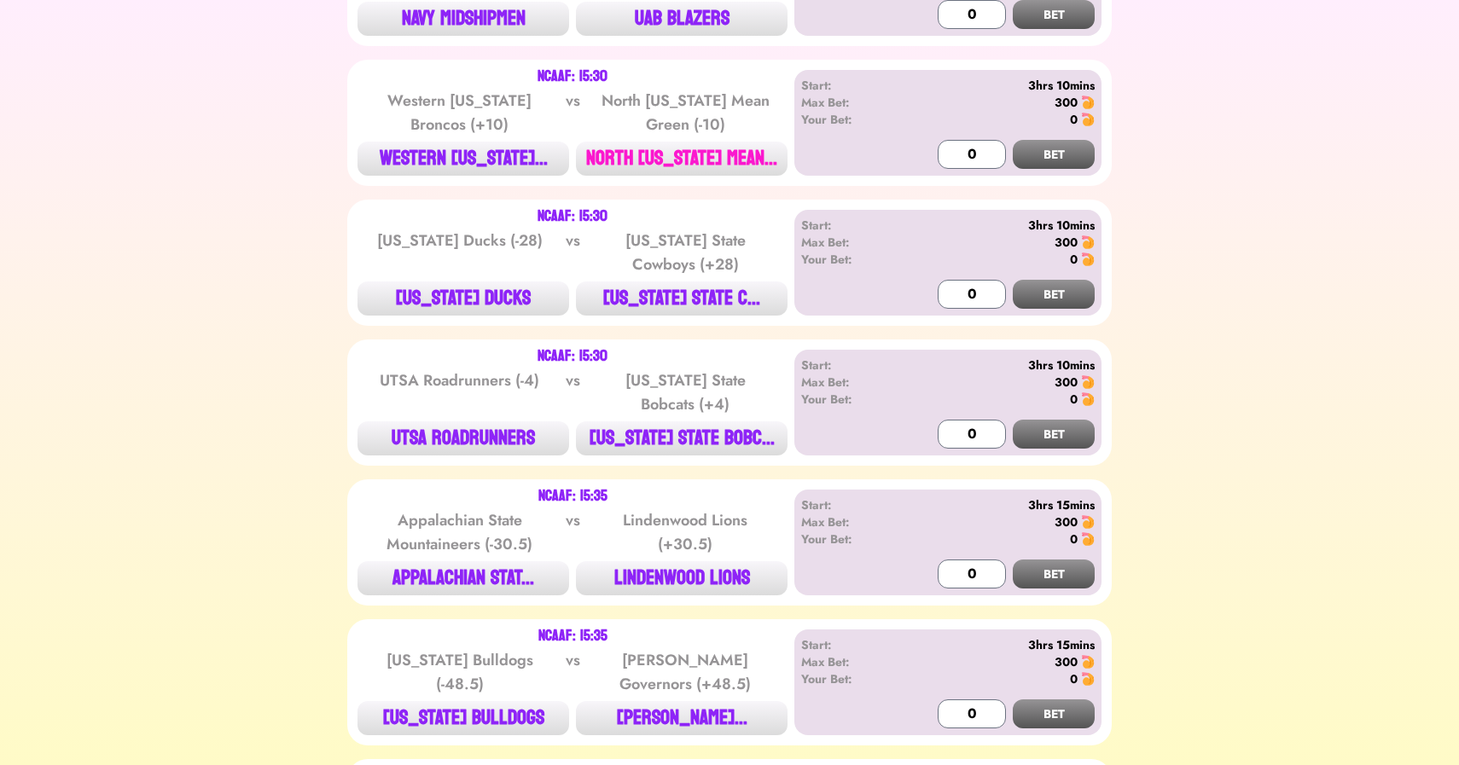
click at [699, 142] on button "NORTH [US_STATE] MEAN..." at bounding box center [682, 159] width 212 height 34
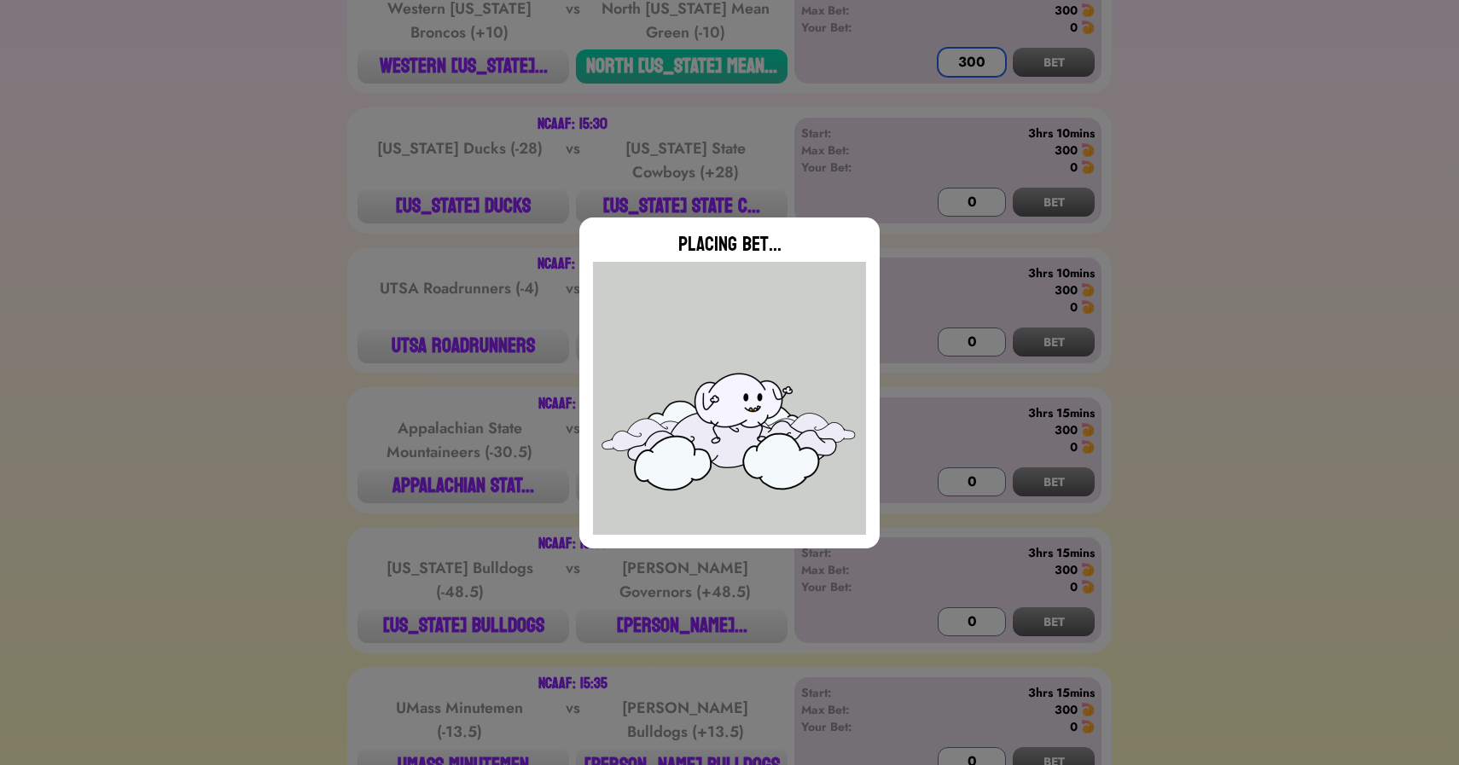
scroll to position [2080, 0]
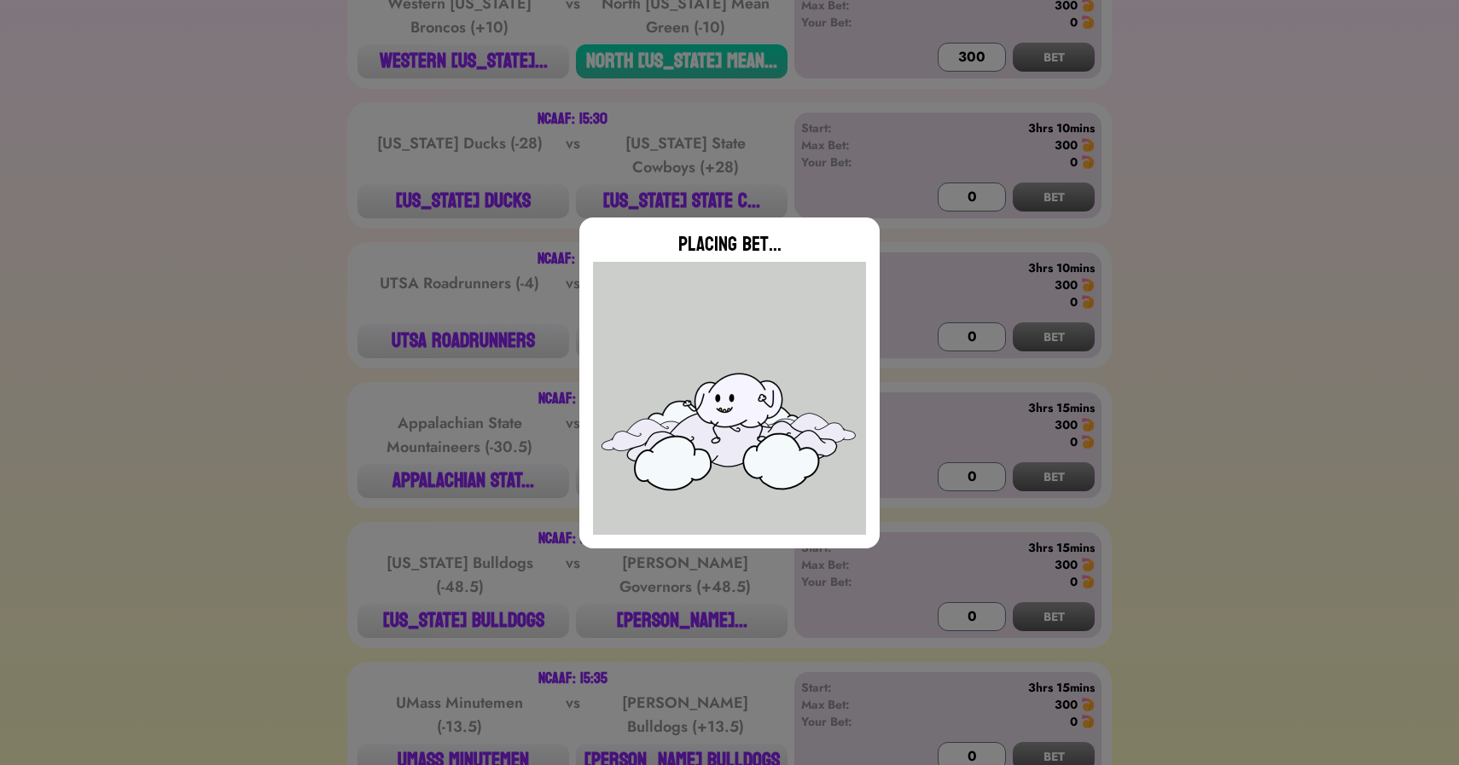
type input "0"
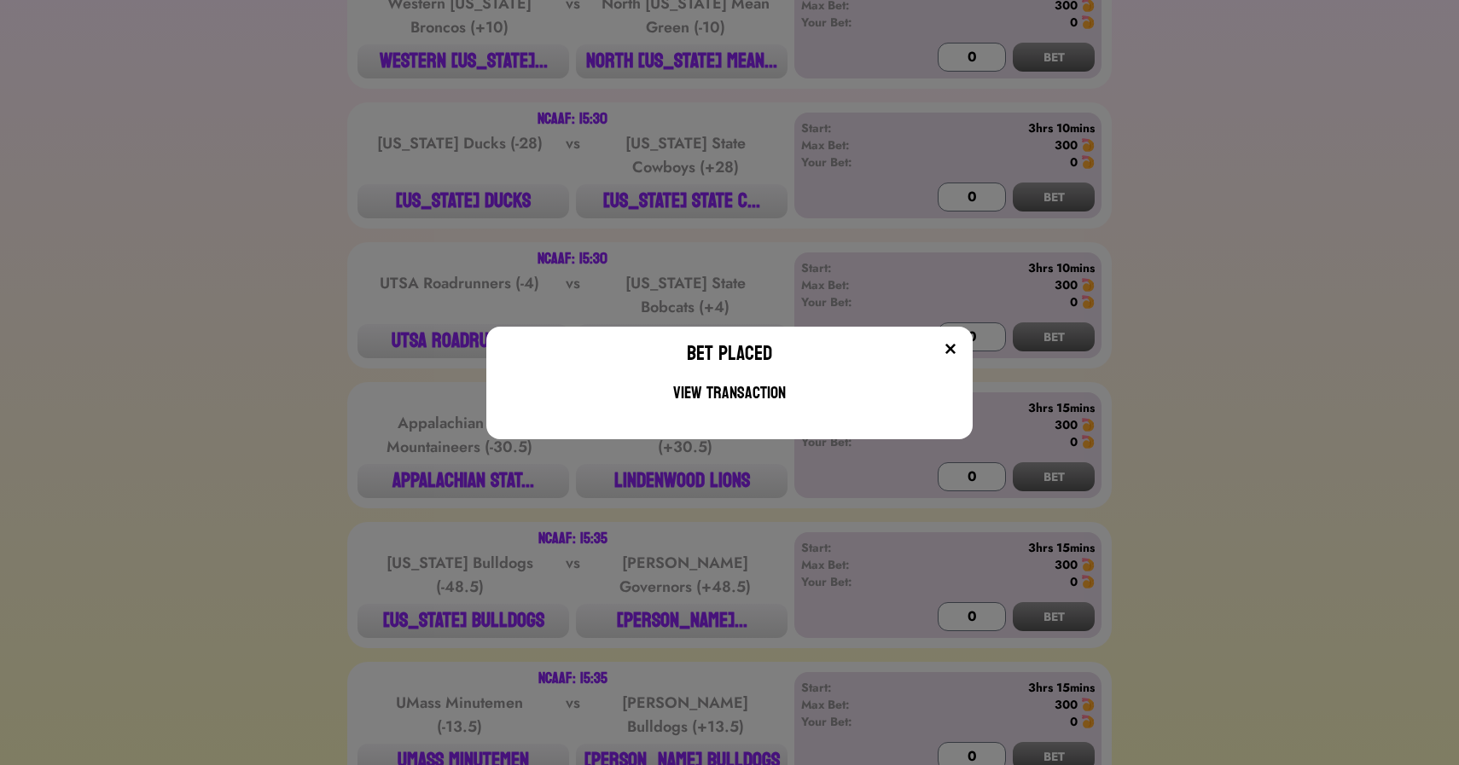
click at [260, 340] on div "Bet Placed View Transaction" at bounding box center [729, 382] width 1459 height 765
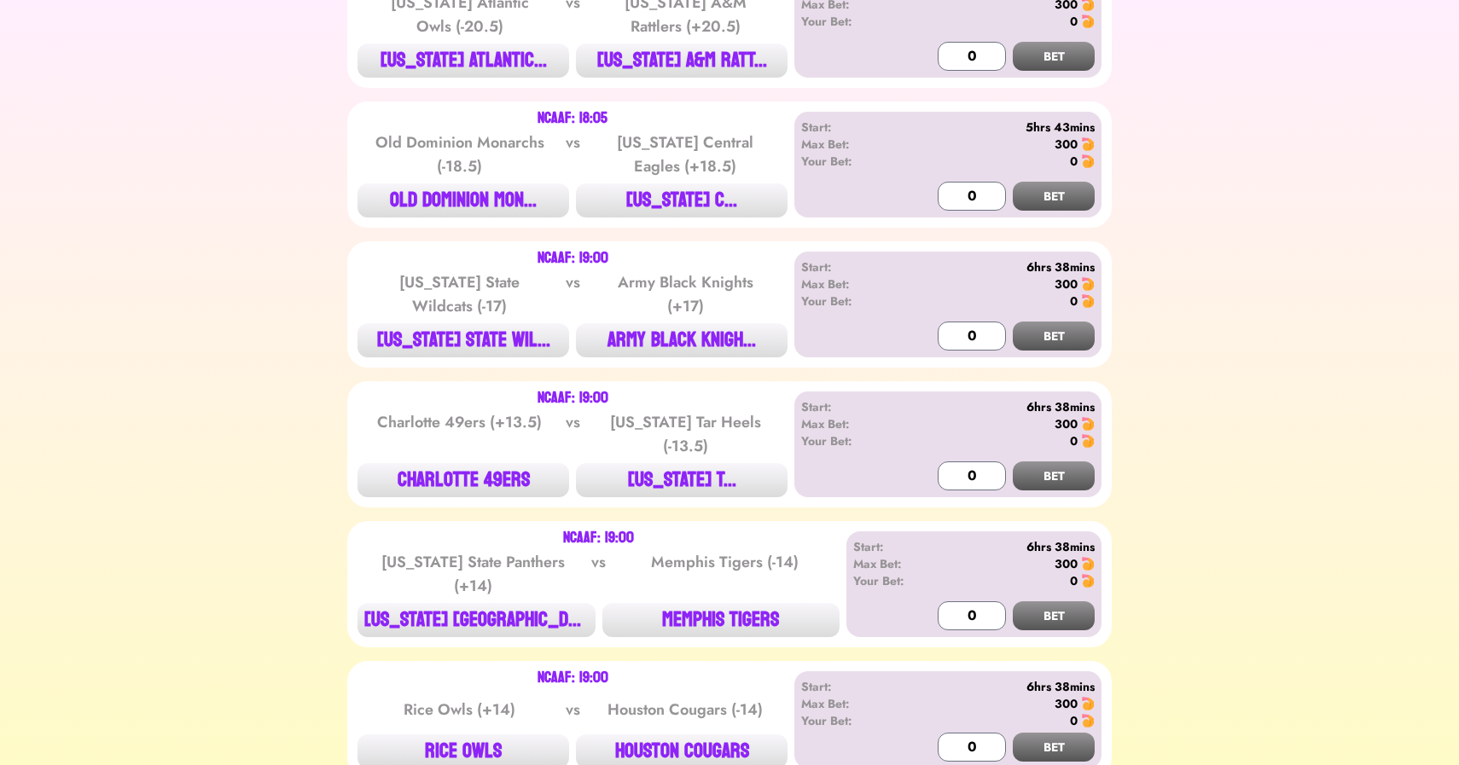
scroll to position [4881, 0]
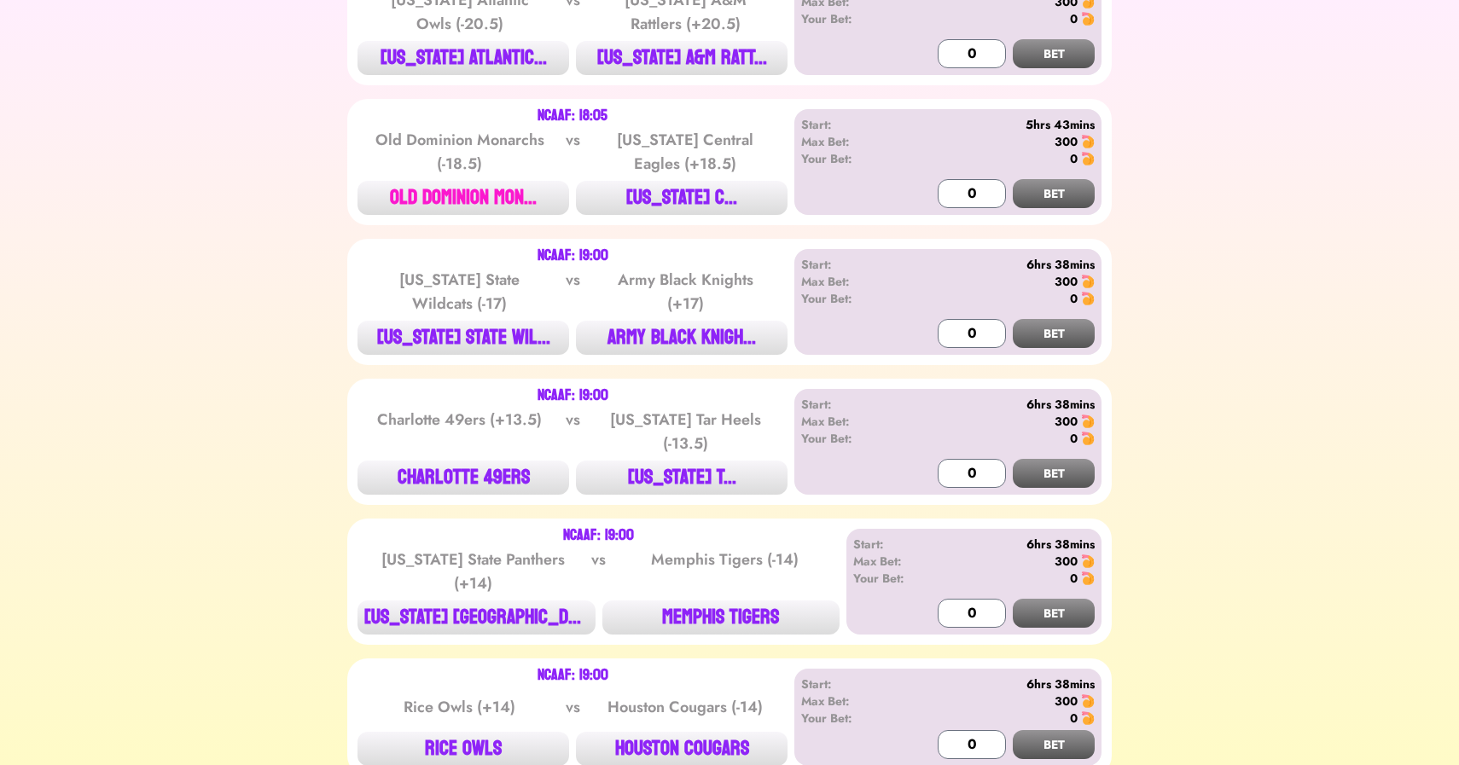
click at [443, 181] on button "OLD DOMINION MON..." at bounding box center [463, 198] width 212 height 34
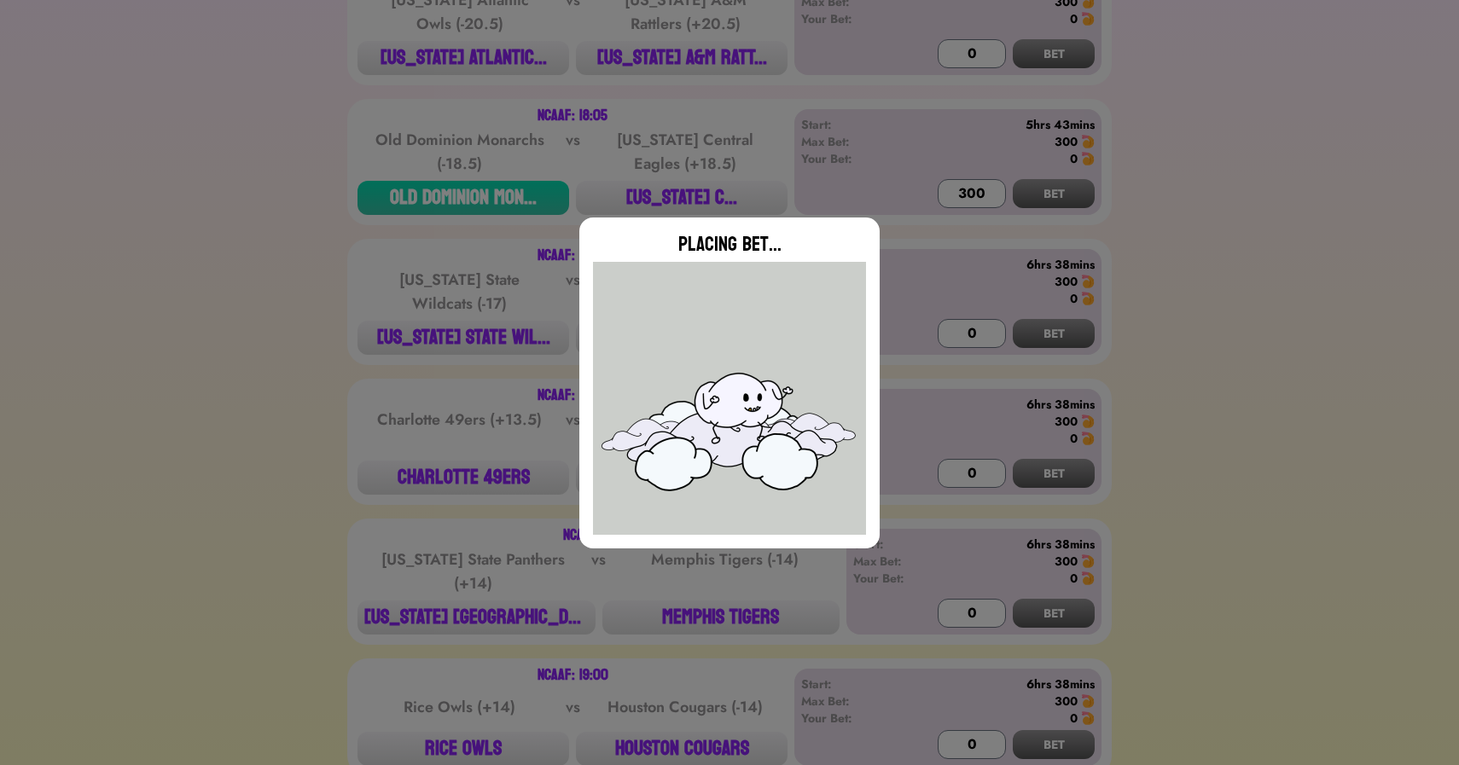
type input "0"
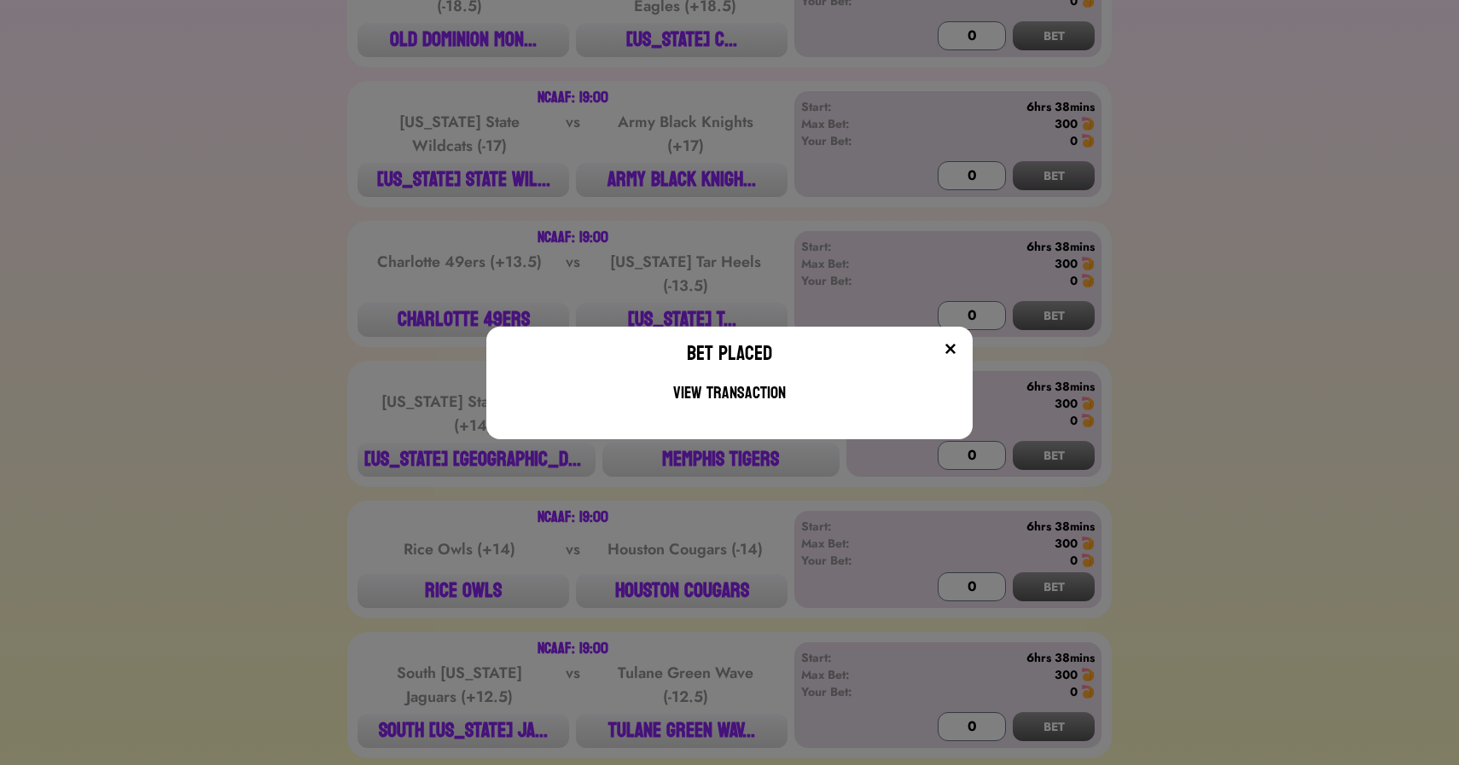
scroll to position [5051, 0]
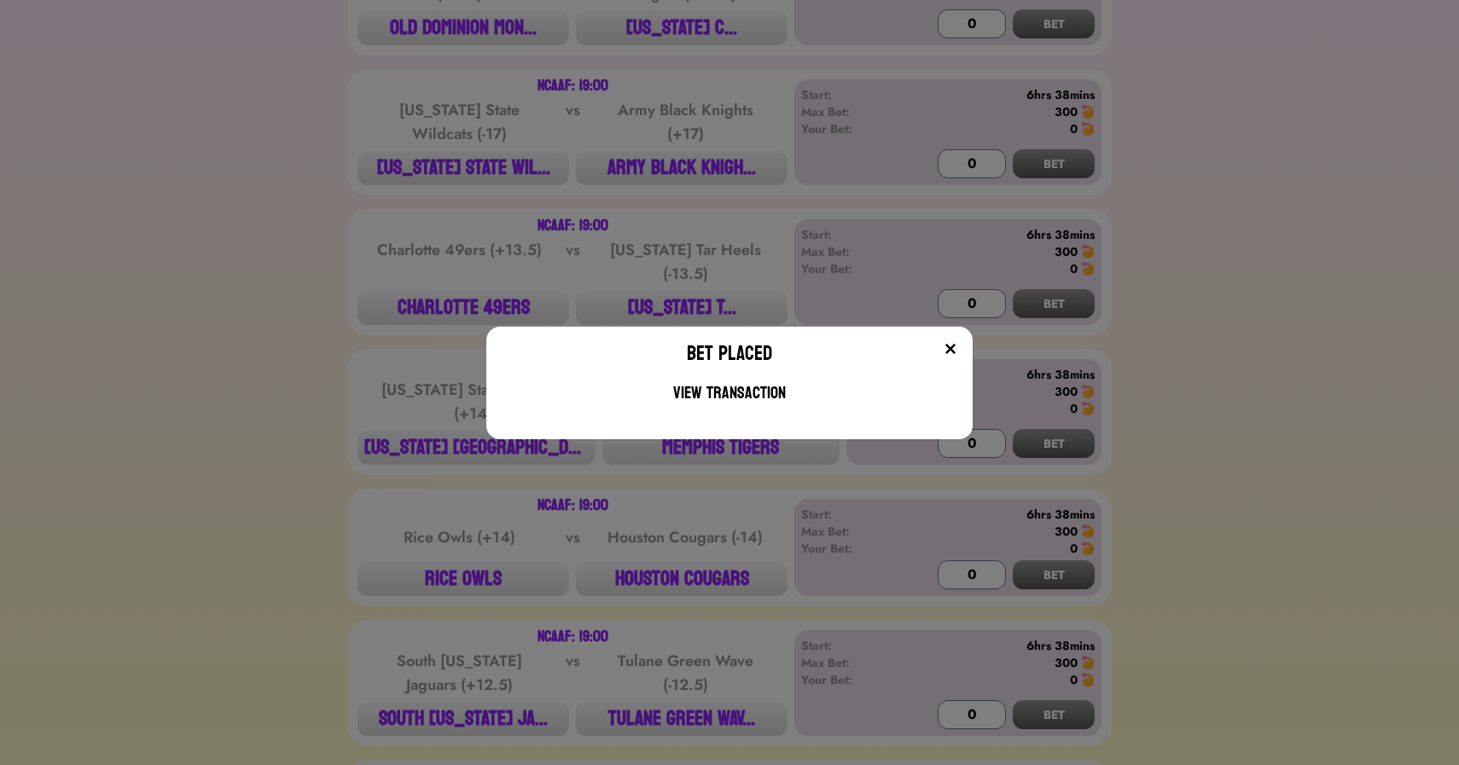
click at [316, 264] on div "Bet Placed View Transaction" at bounding box center [729, 382] width 1459 height 765
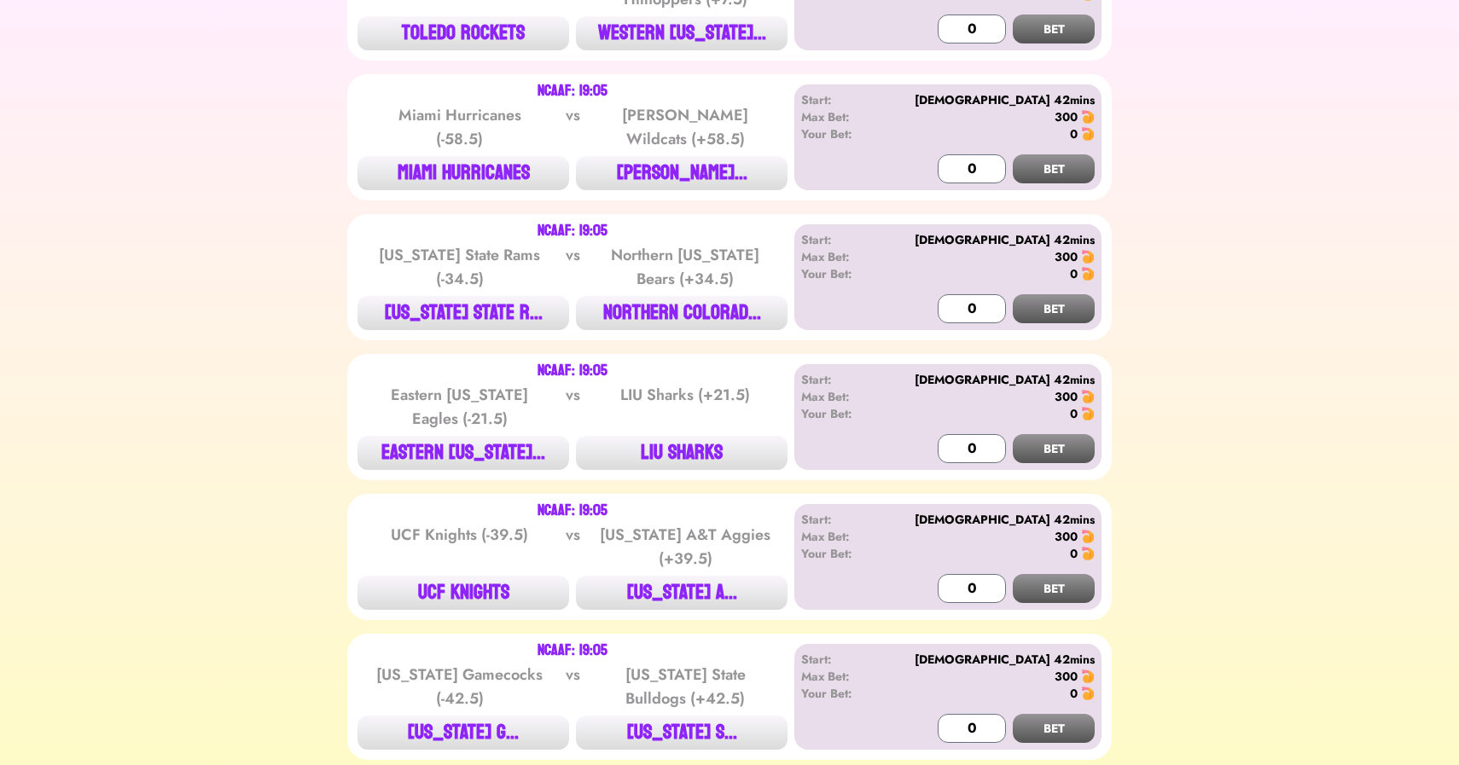
scroll to position [5884, 0]
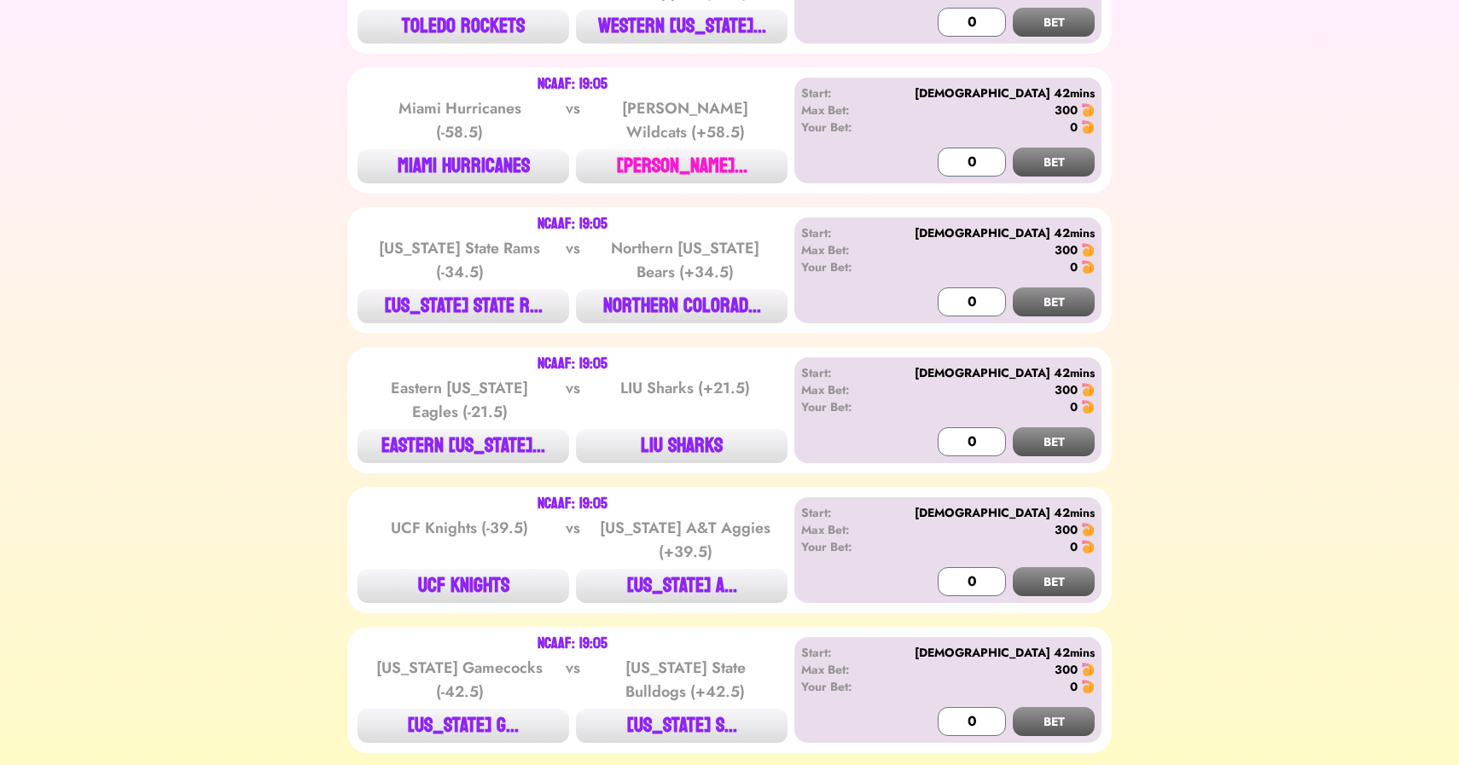
click at [670, 149] on button "[PERSON_NAME]..." at bounding box center [682, 166] width 212 height 34
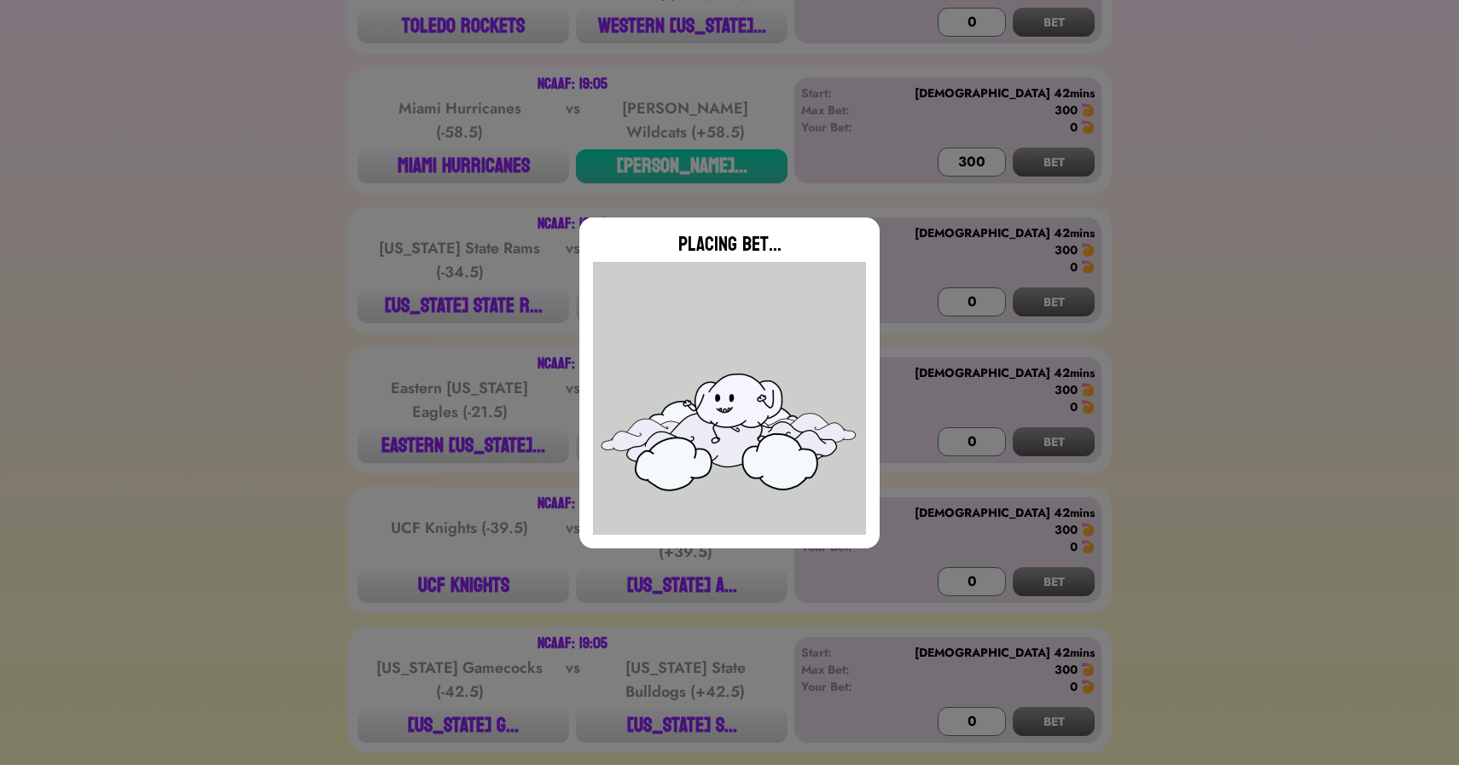
type input "0"
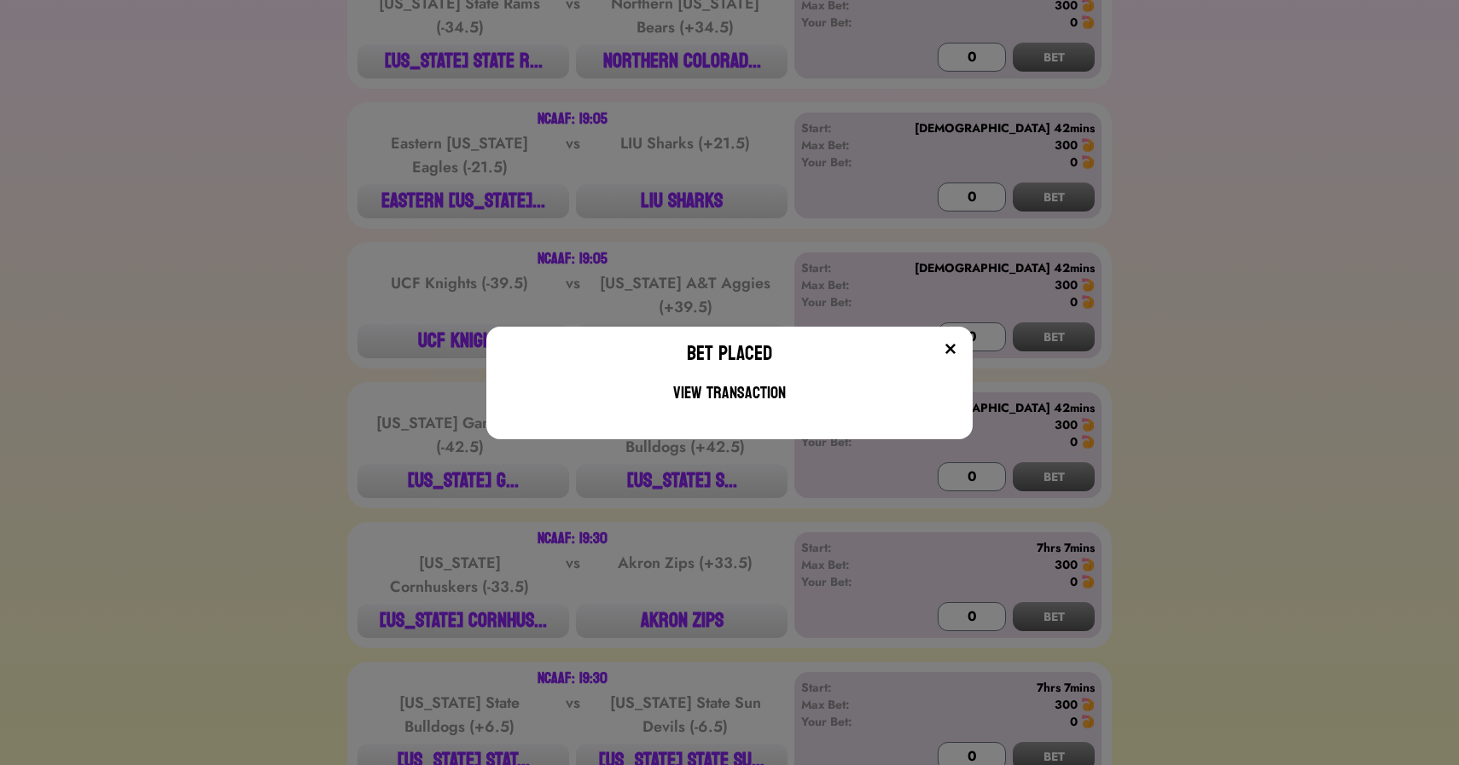
scroll to position [6129, 0]
click at [288, 229] on div "Bet Placed View Transaction" at bounding box center [729, 382] width 1459 height 765
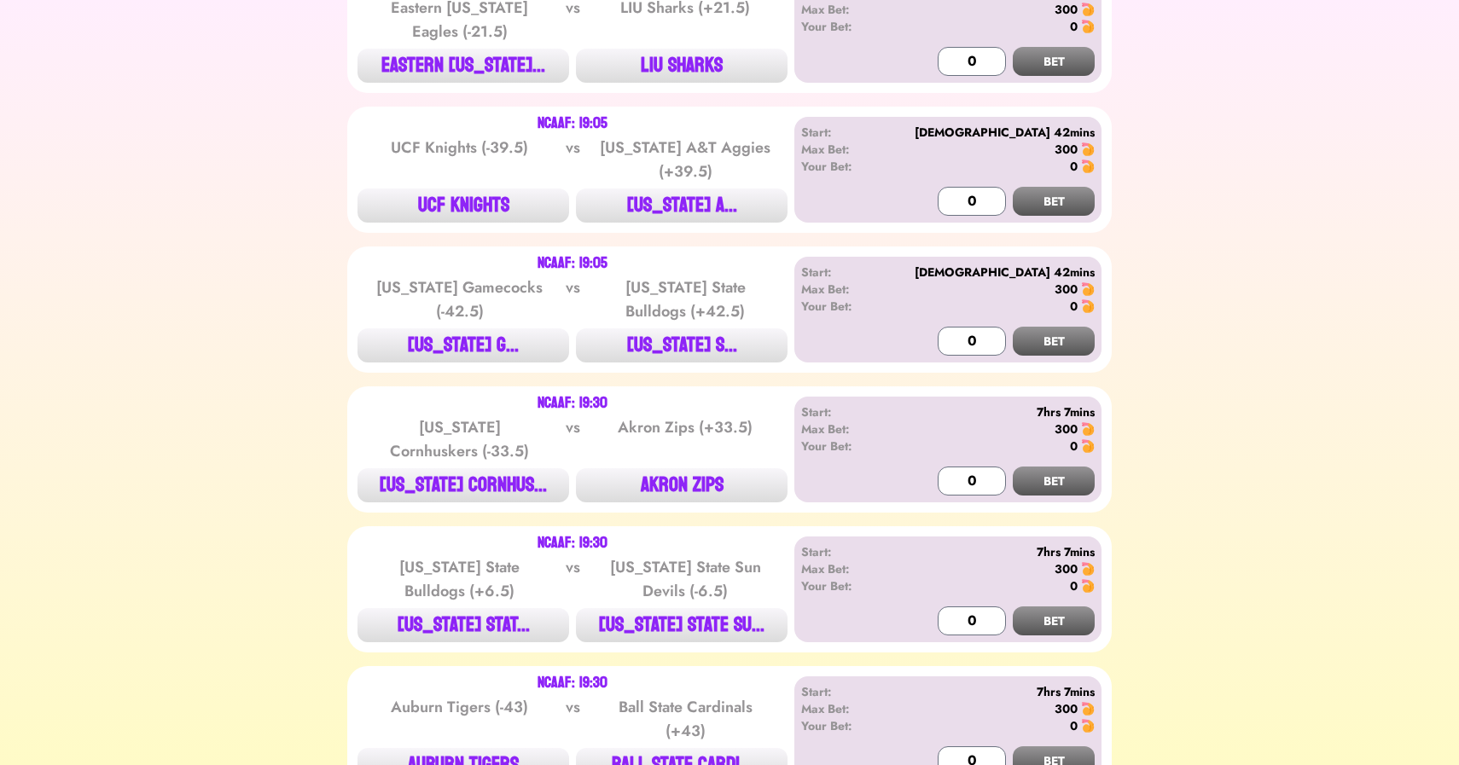
scroll to position [6269, 0]
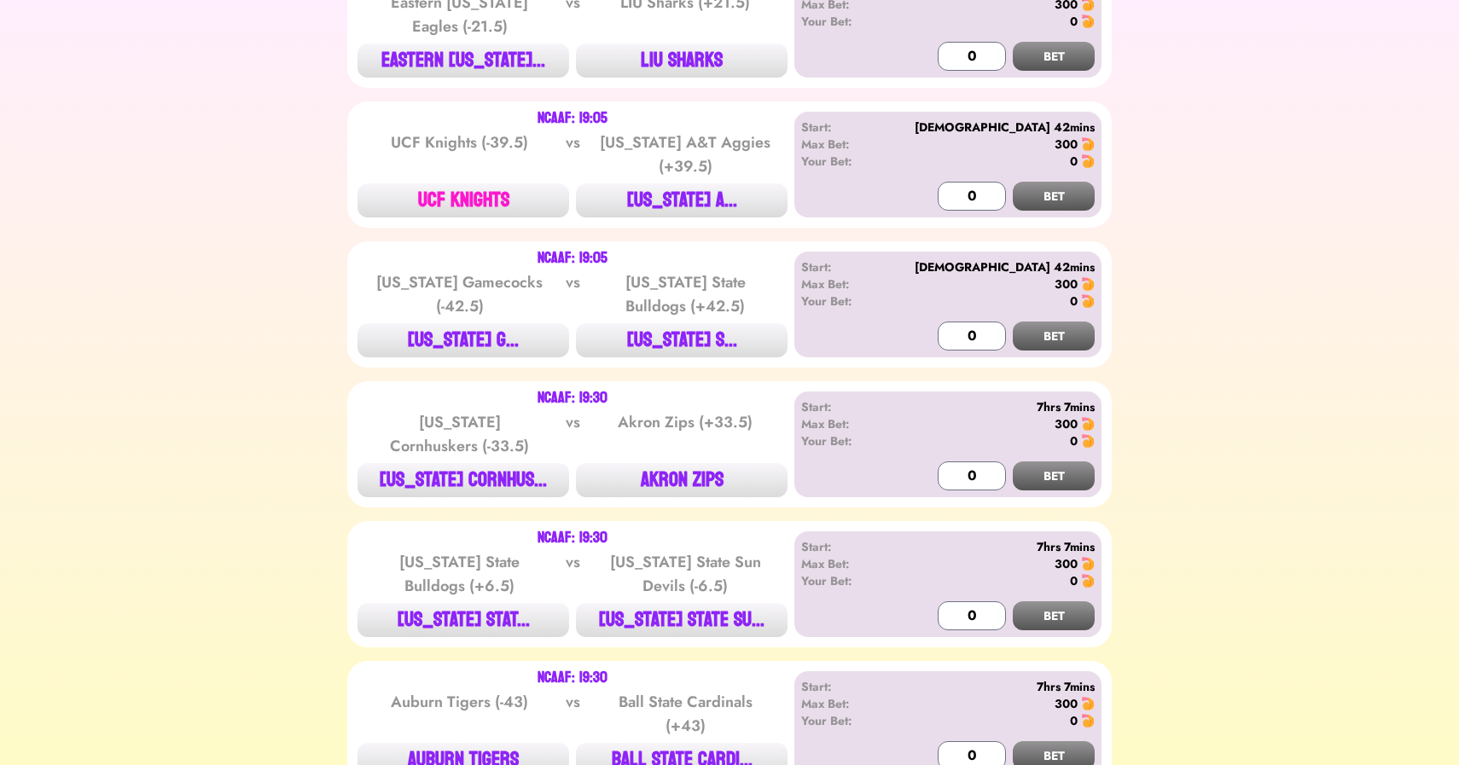
click at [488, 183] on button "UCF KNIGHTS" at bounding box center [463, 200] width 212 height 34
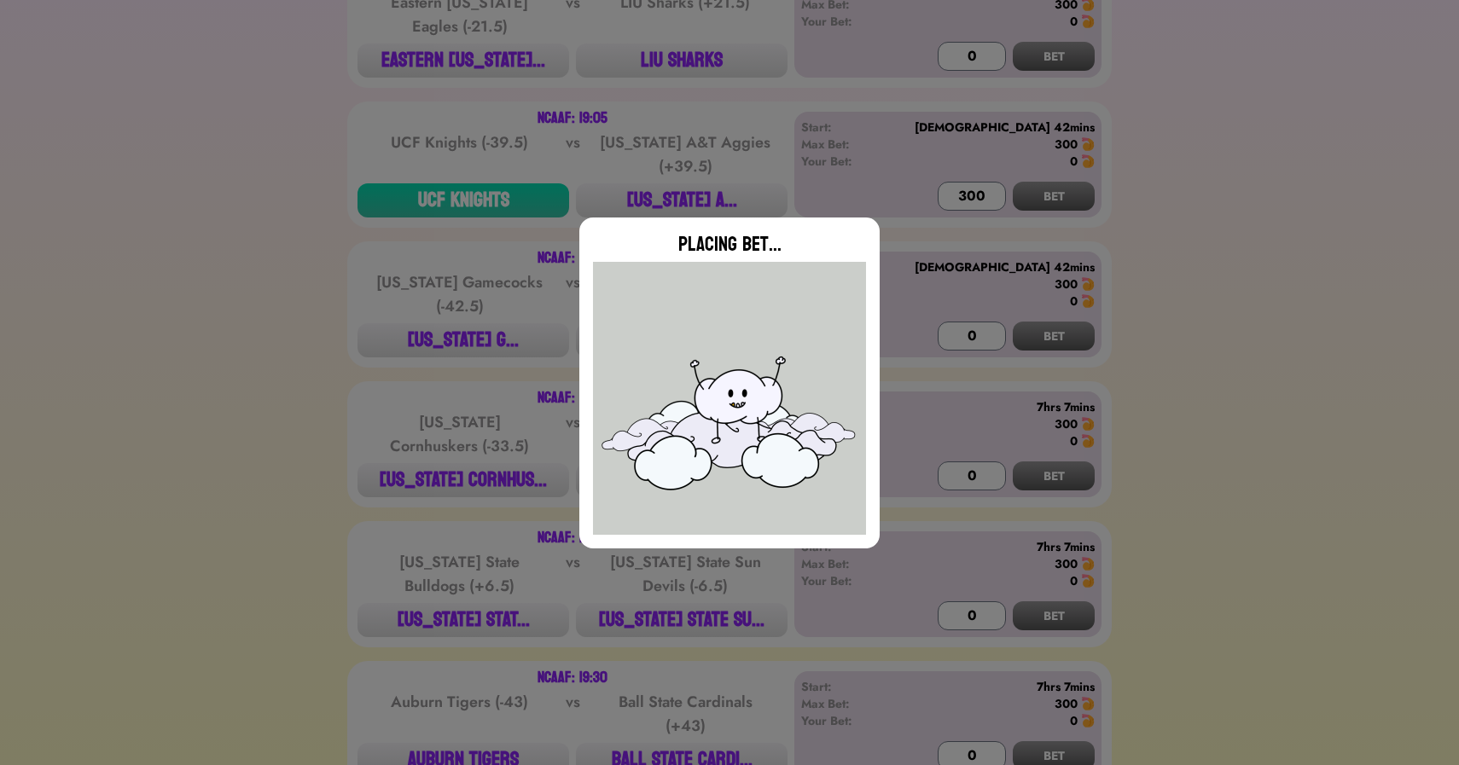
type input "0"
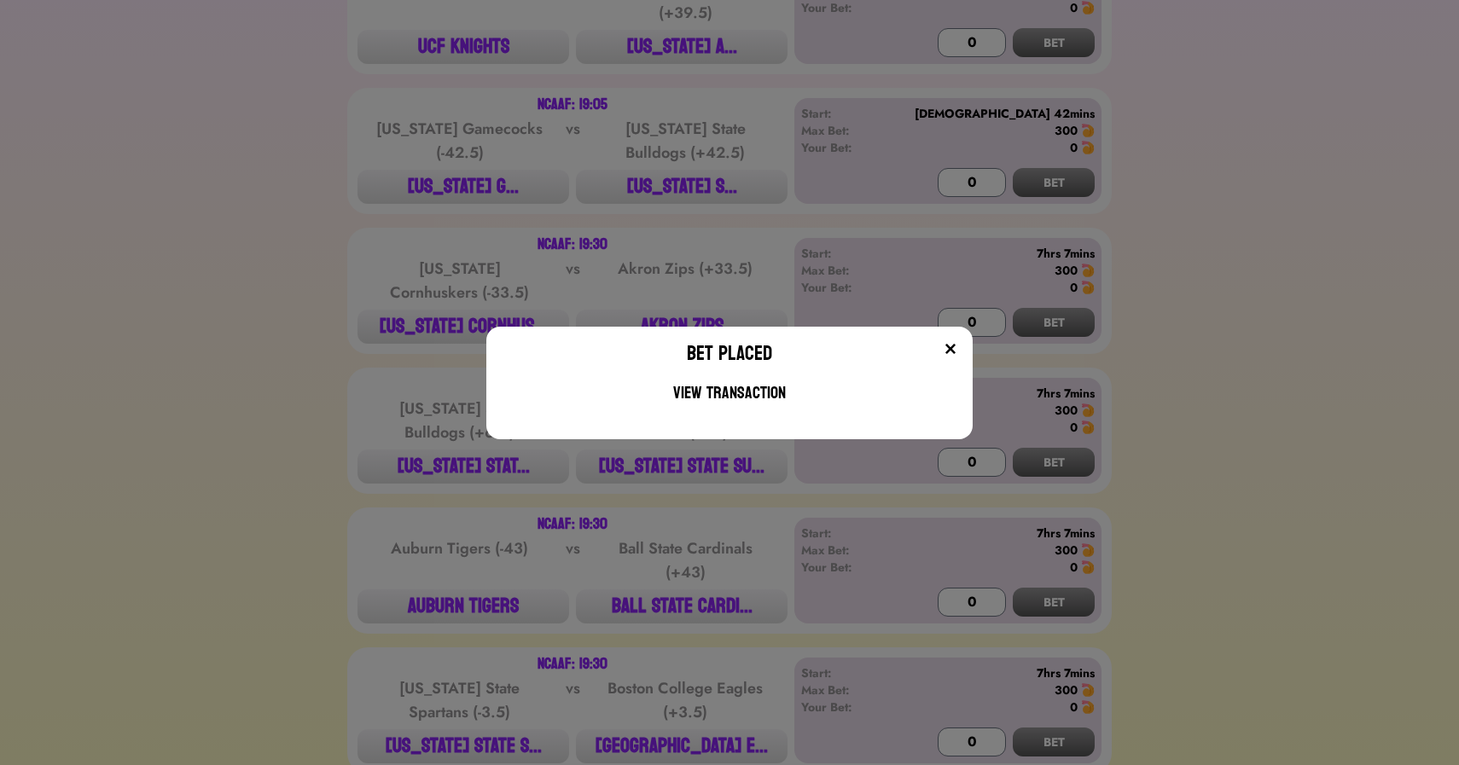
scroll to position [6435, 0]
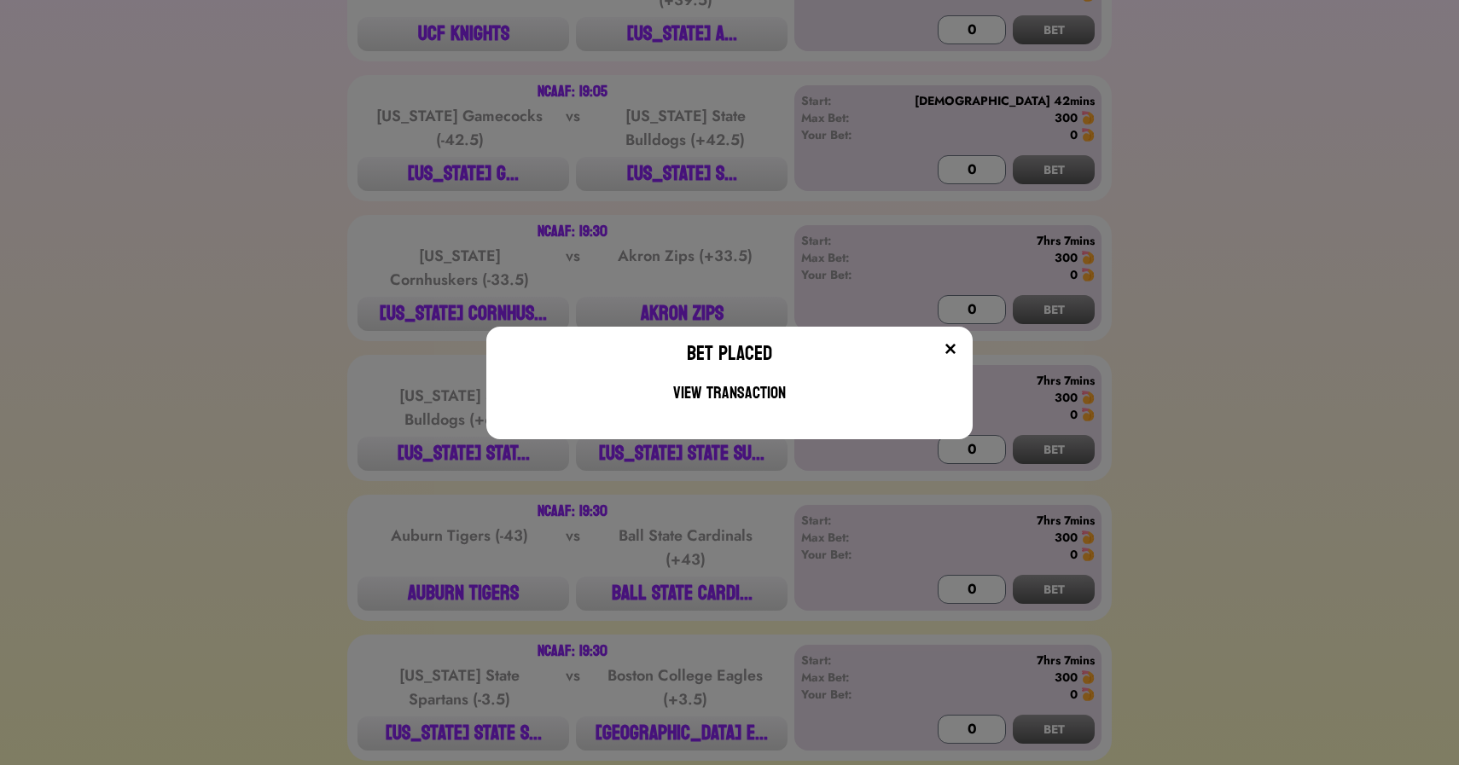
click at [279, 278] on div "Bet Placed View Transaction" at bounding box center [729, 382] width 1459 height 765
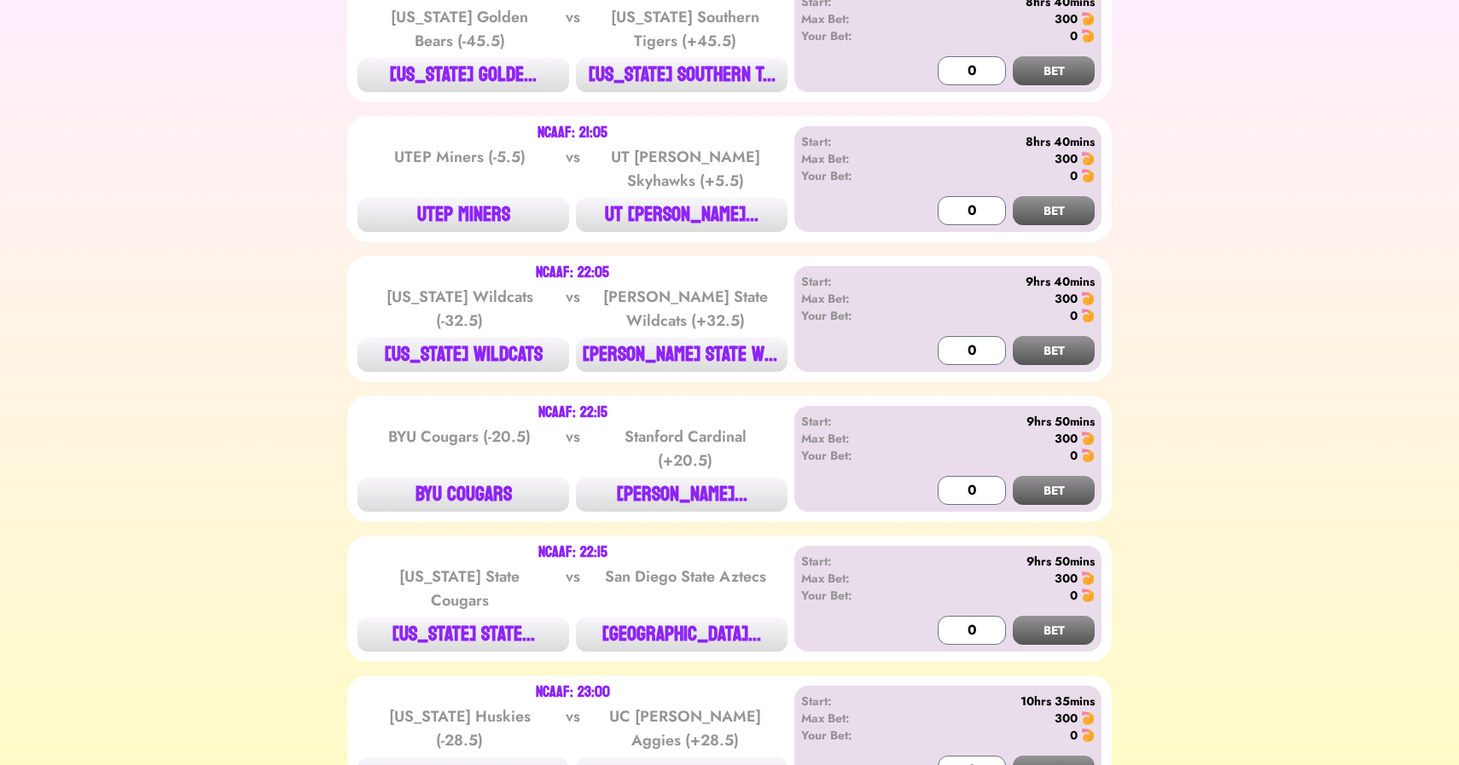
scroll to position [8658, 0]
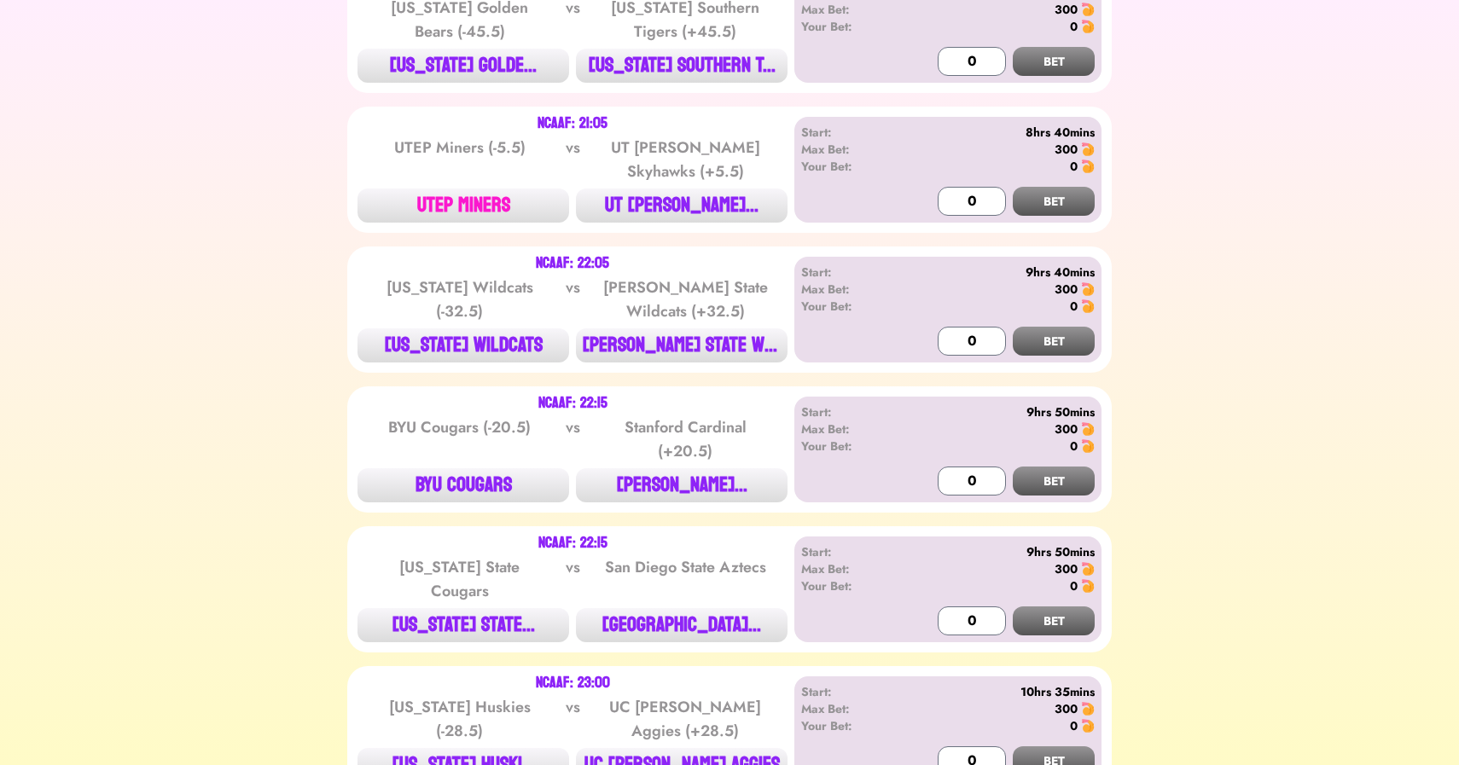
click at [427, 189] on button "UTEP MINERS" at bounding box center [463, 206] width 212 height 34
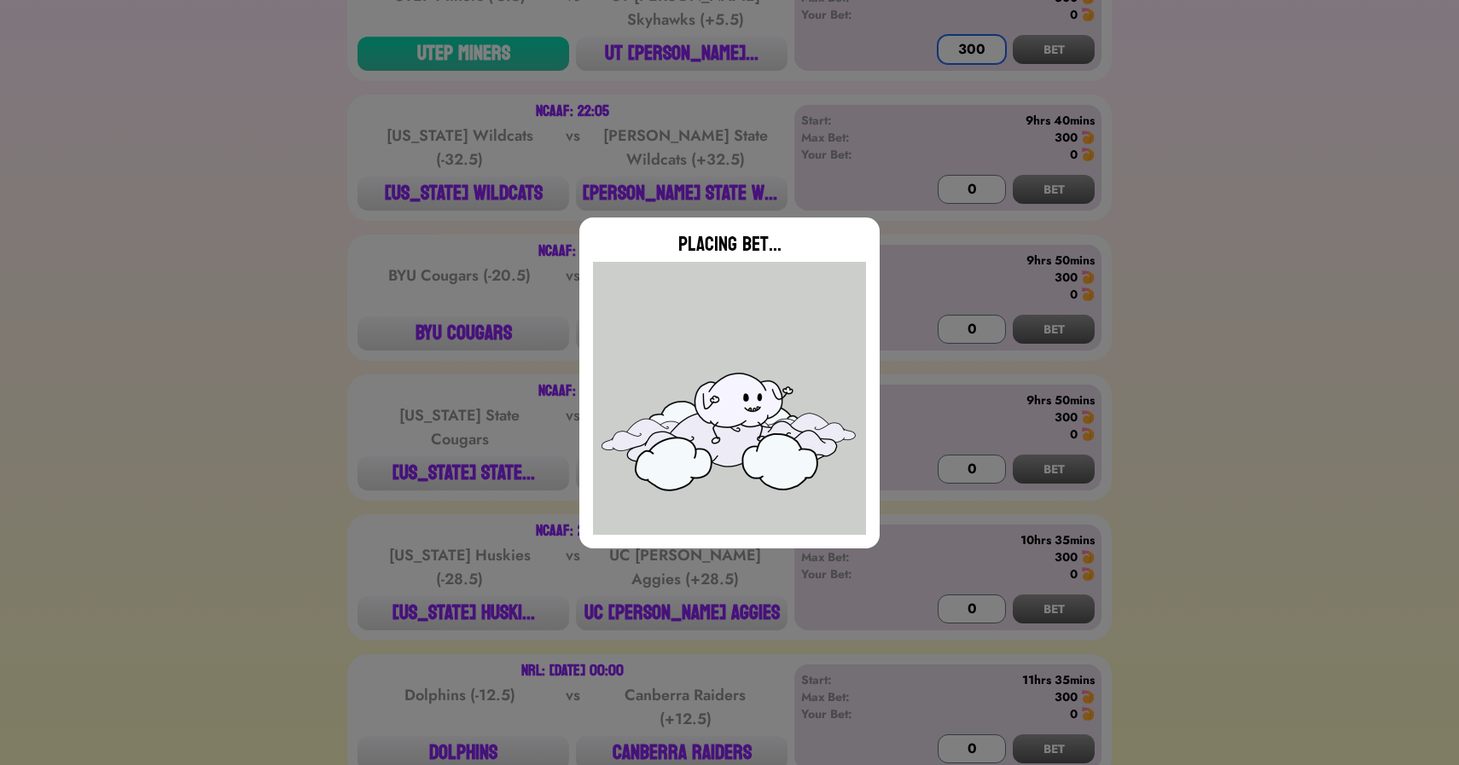
scroll to position [8810, 0]
type input "0"
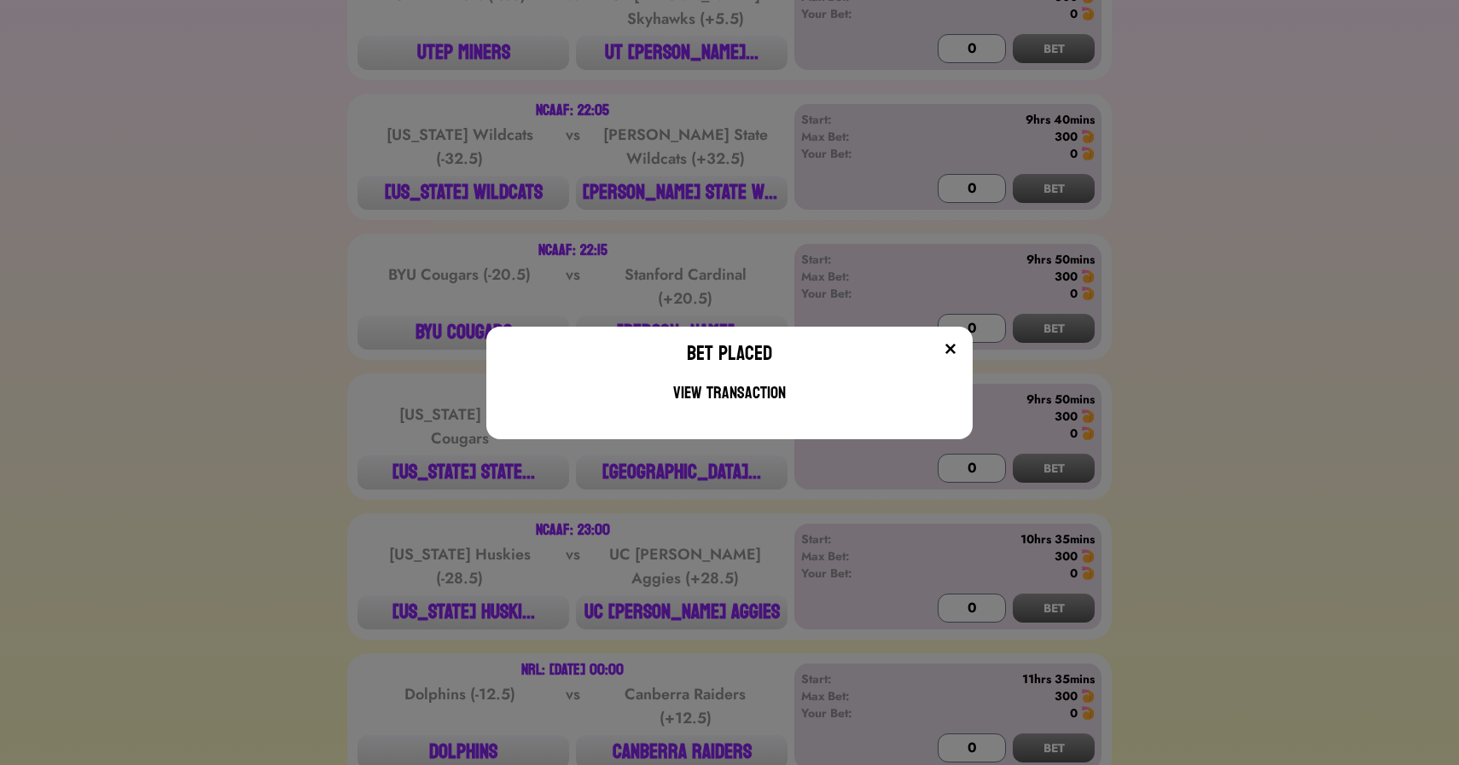
click at [365, 200] on div "Bet Placed View Transaction" at bounding box center [729, 382] width 1459 height 765
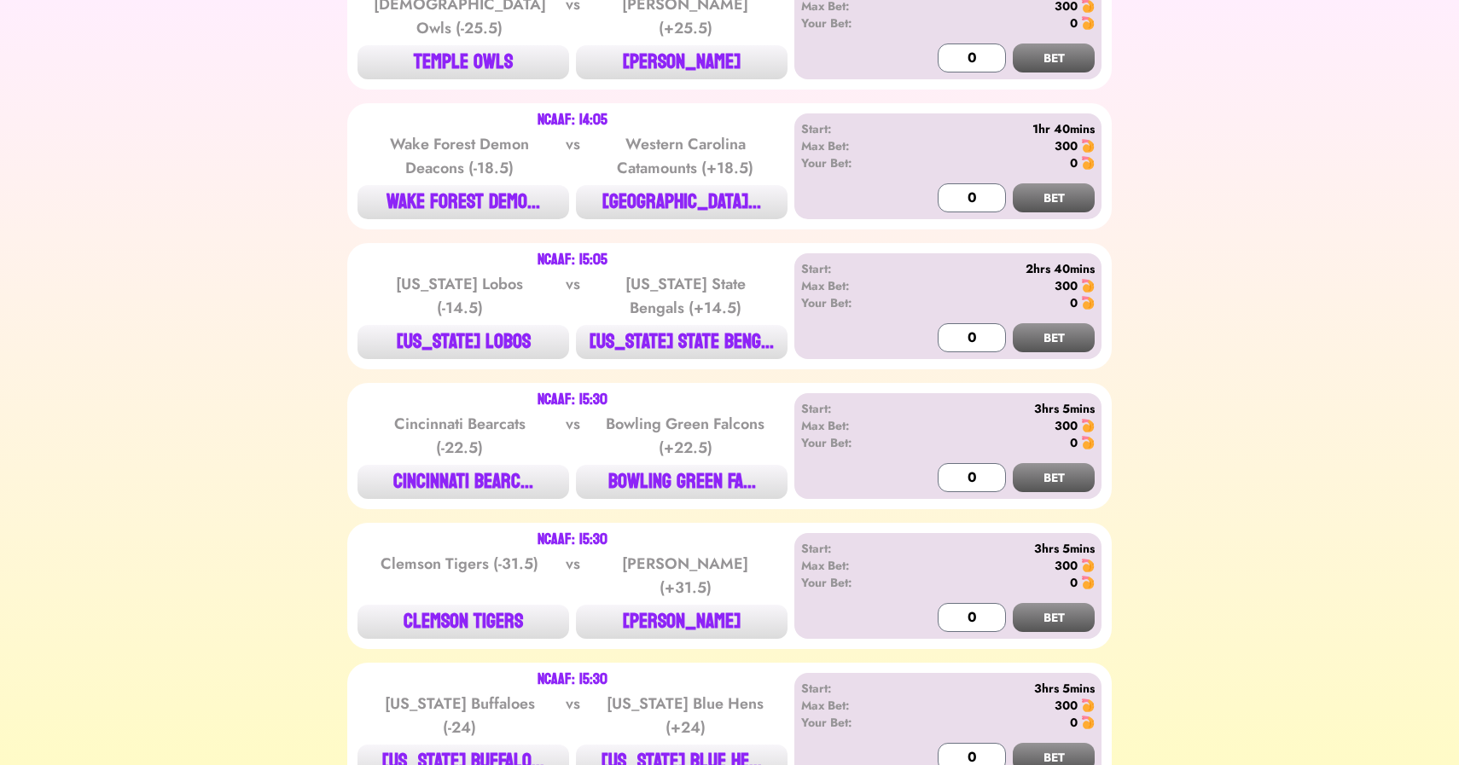
scroll to position [0, 0]
